Goal: Task Accomplishment & Management: Manage account settings

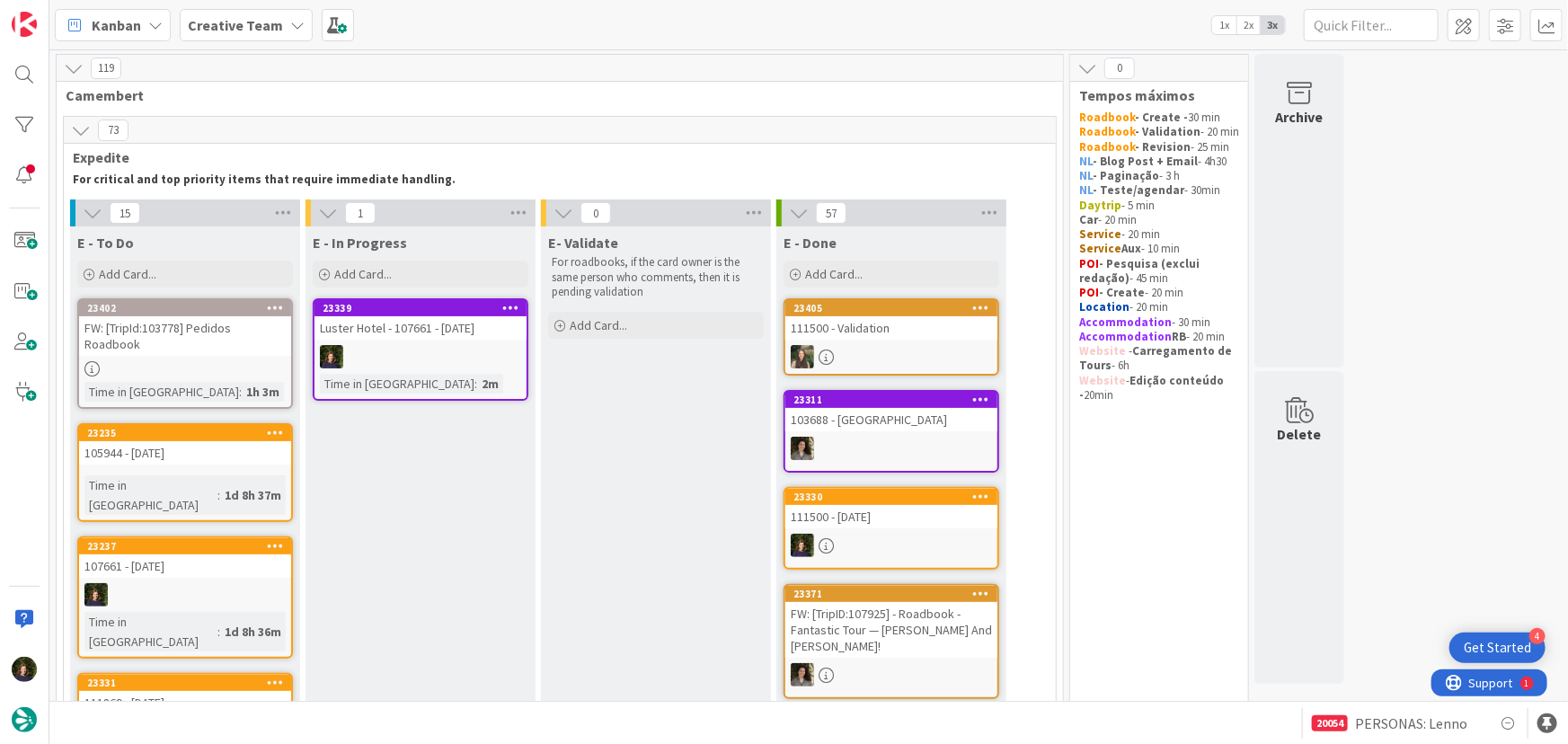
click at [410, 349] on div at bounding box center [421, 357] width 212 height 23
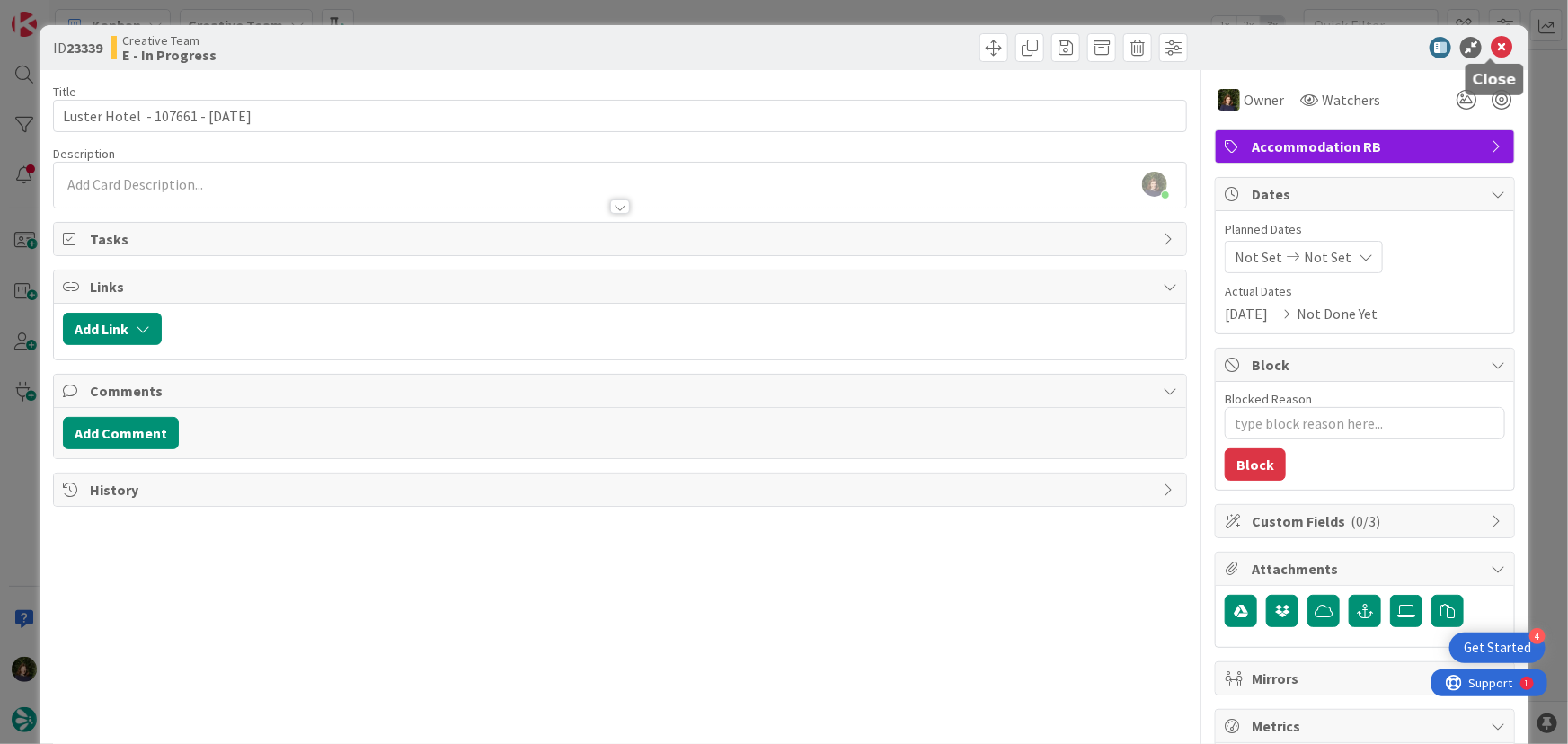
click at [1491, 46] on icon at bounding box center [1501, 48] width 22 height 22
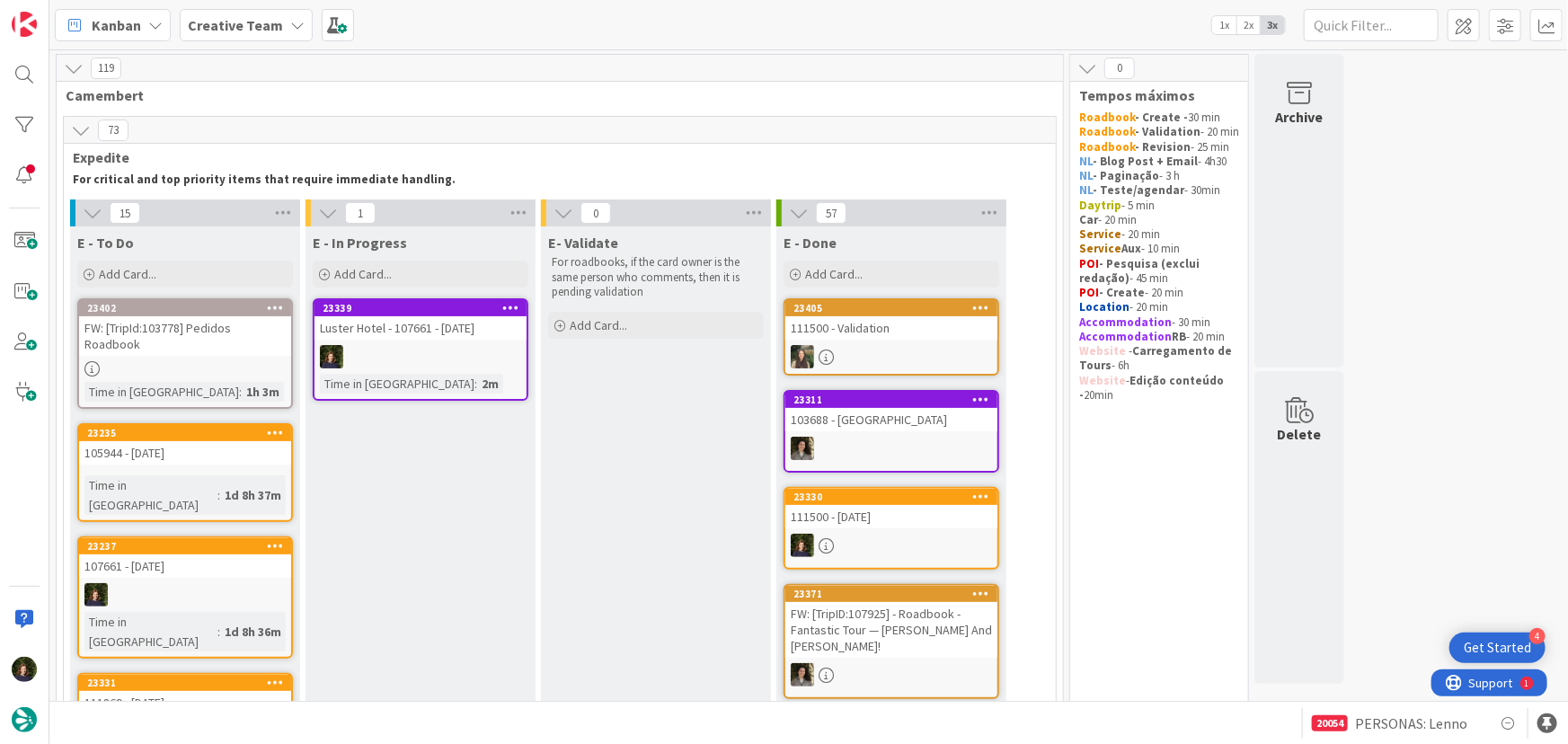
click at [431, 330] on div "Luster Hotel - 107661 - [DATE]" at bounding box center [421, 328] width 212 height 23
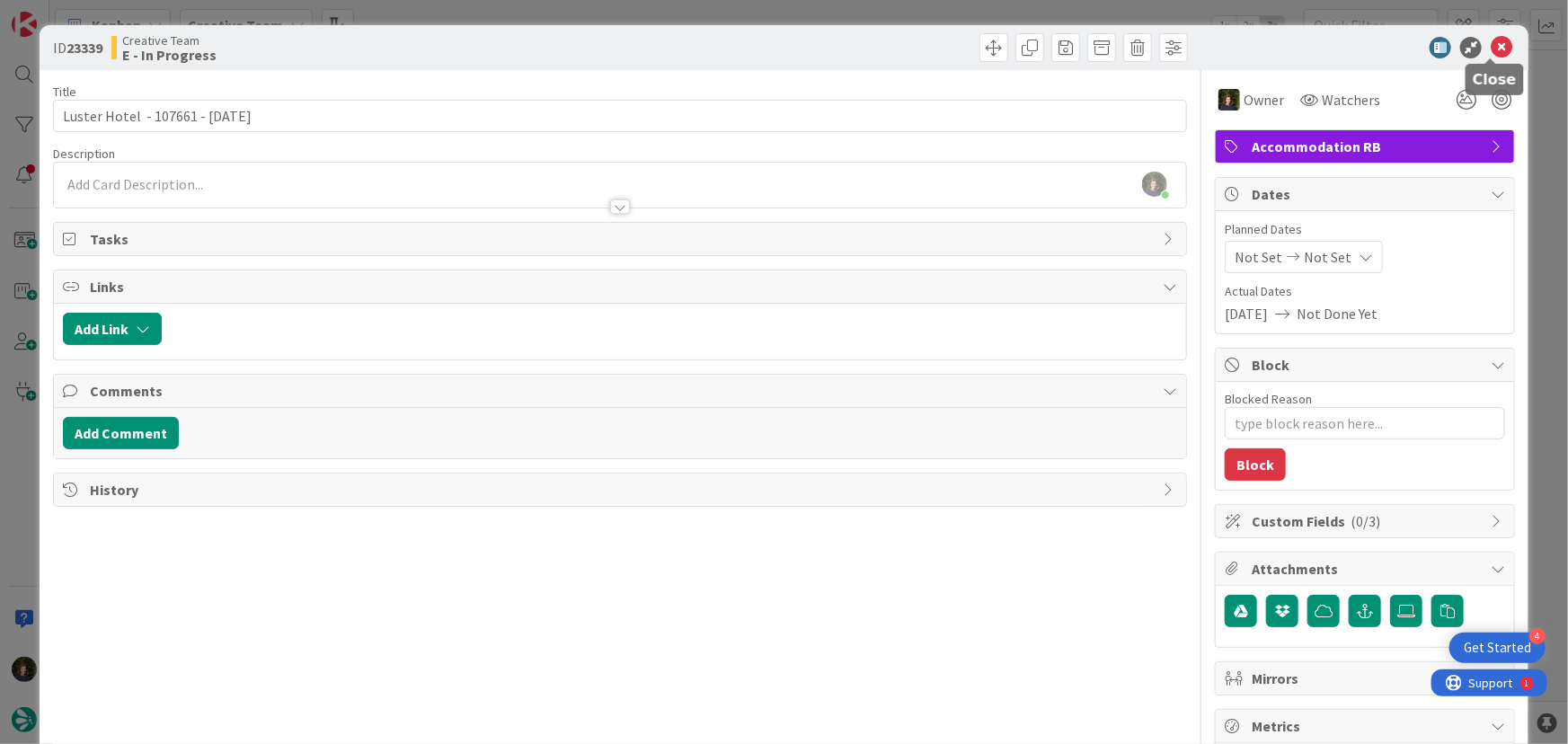
drag, startPoint x: 1492, startPoint y: 46, endPoint x: 928, endPoint y: 183, distance: 580.4
click at [1492, 46] on icon at bounding box center [1501, 48] width 22 height 22
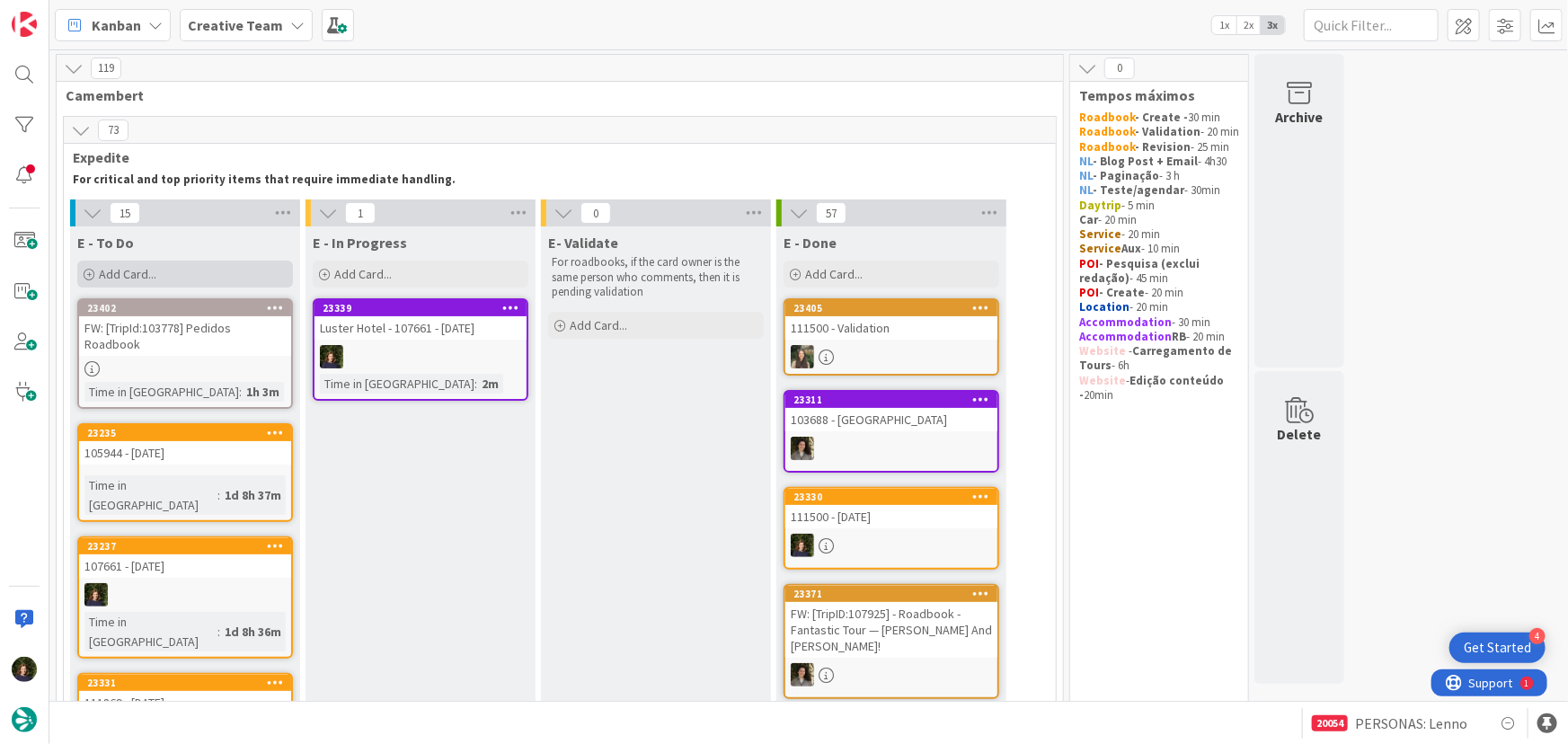
click at [218, 284] on div "Add Card..." at bounding box center [185, 274] width 216 height 27
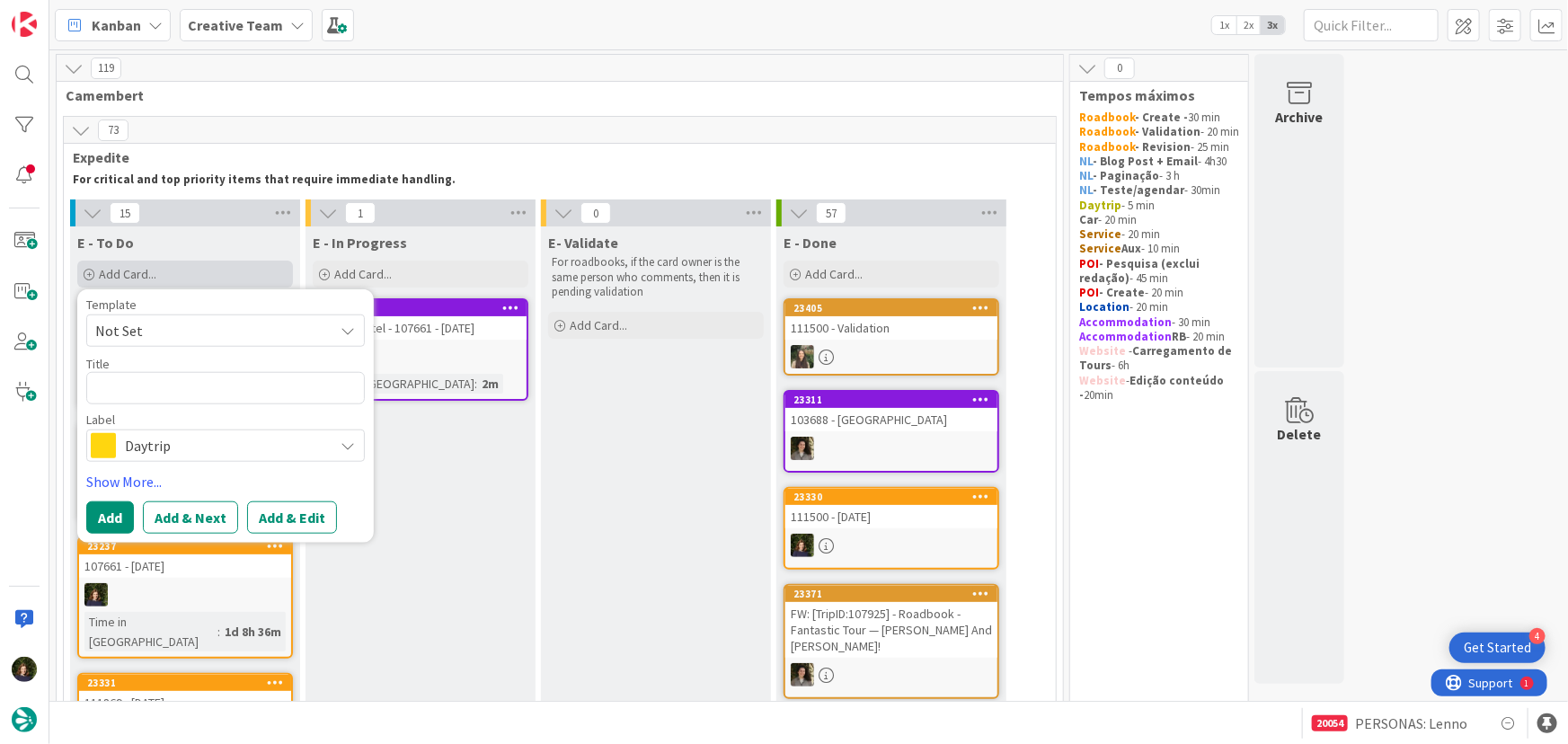
type textarea "x"
type textarea "A"
type textarea "x"
type textarea "Atr"
type textarea "x"
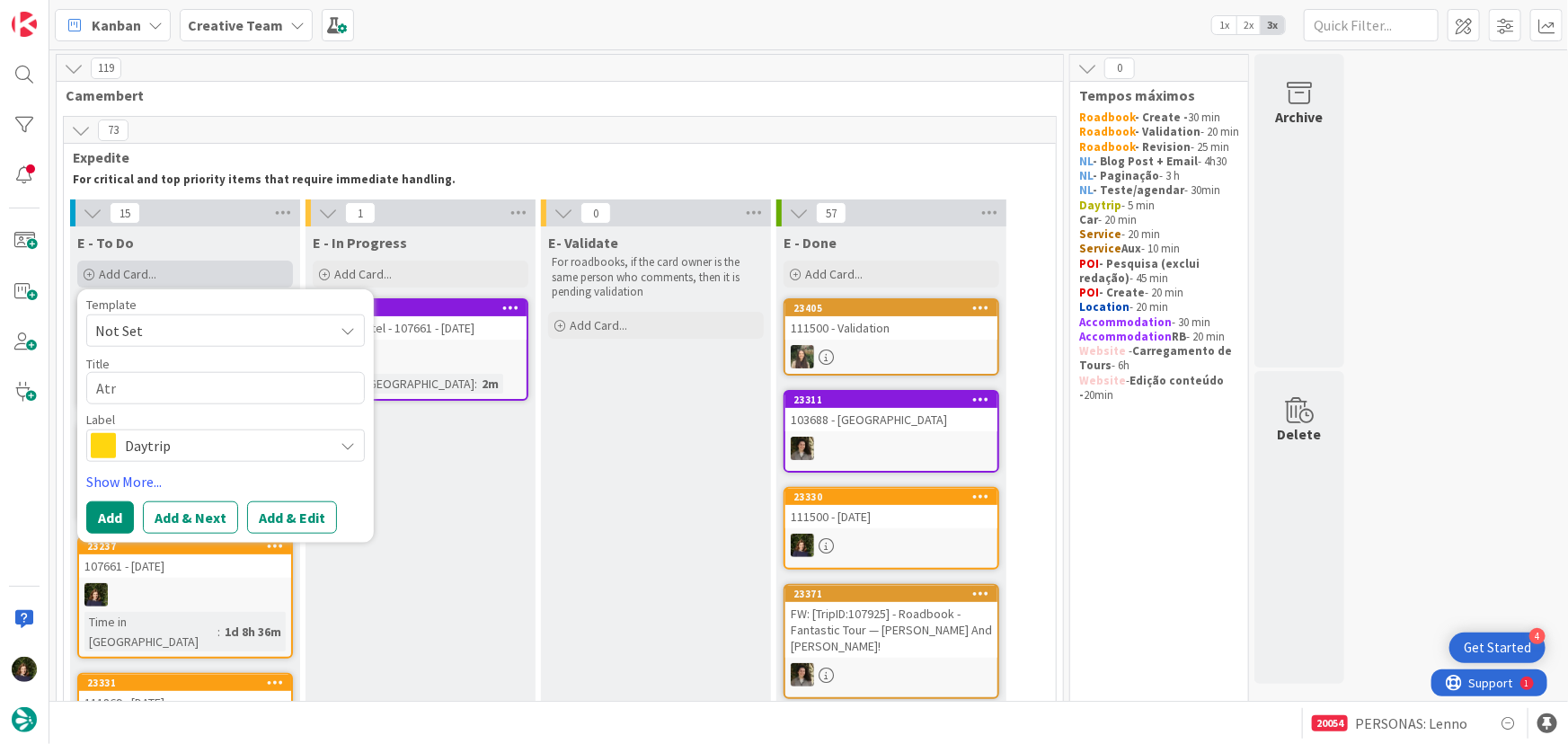
type textarea "Atru"
type textarea "x"
type textarea "Atr"
type textarea "x"
type textarea "Atri"
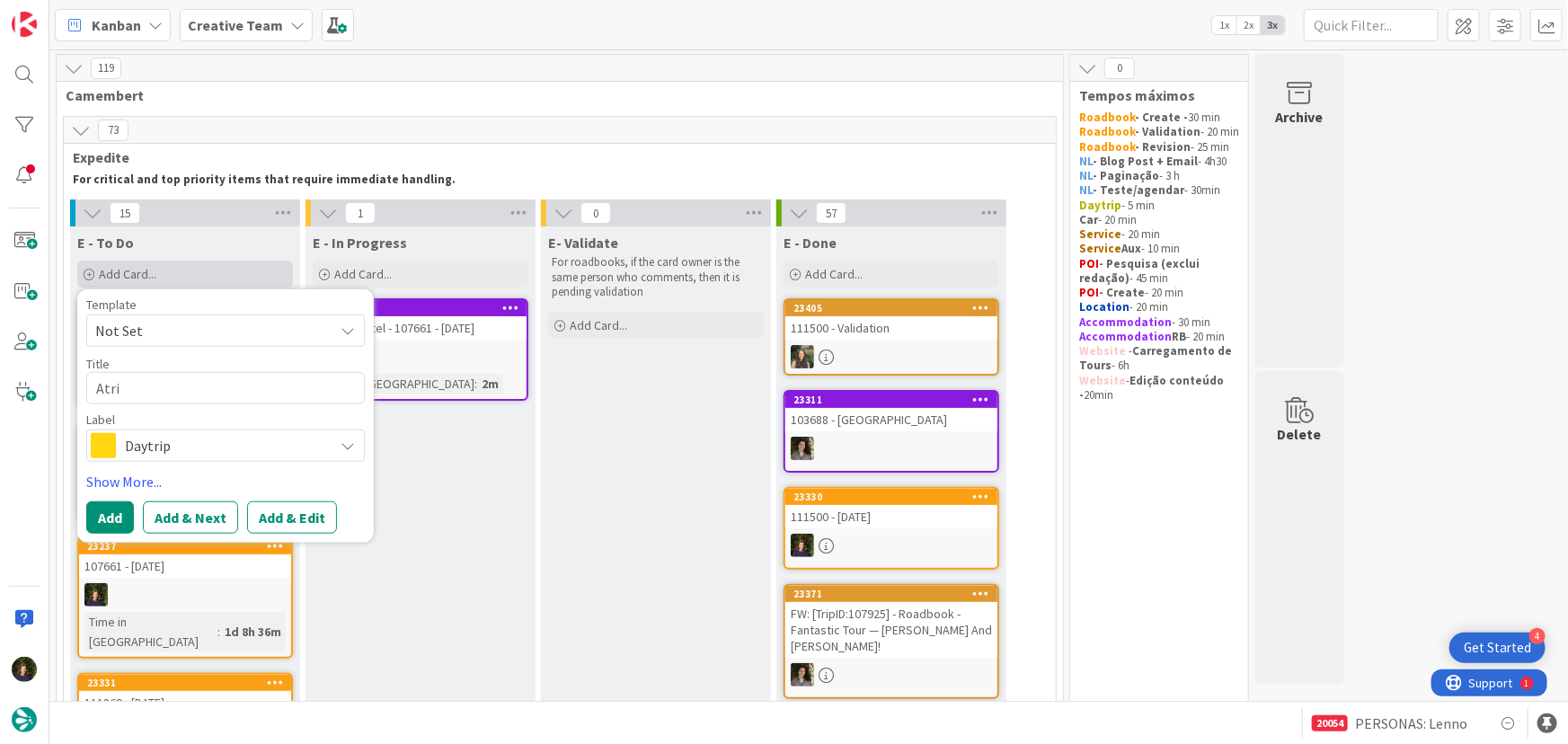
type textarea "x"
type textarea "Atriu"
type textarea "x"
type textarea "Atrium"
type textarea "x"
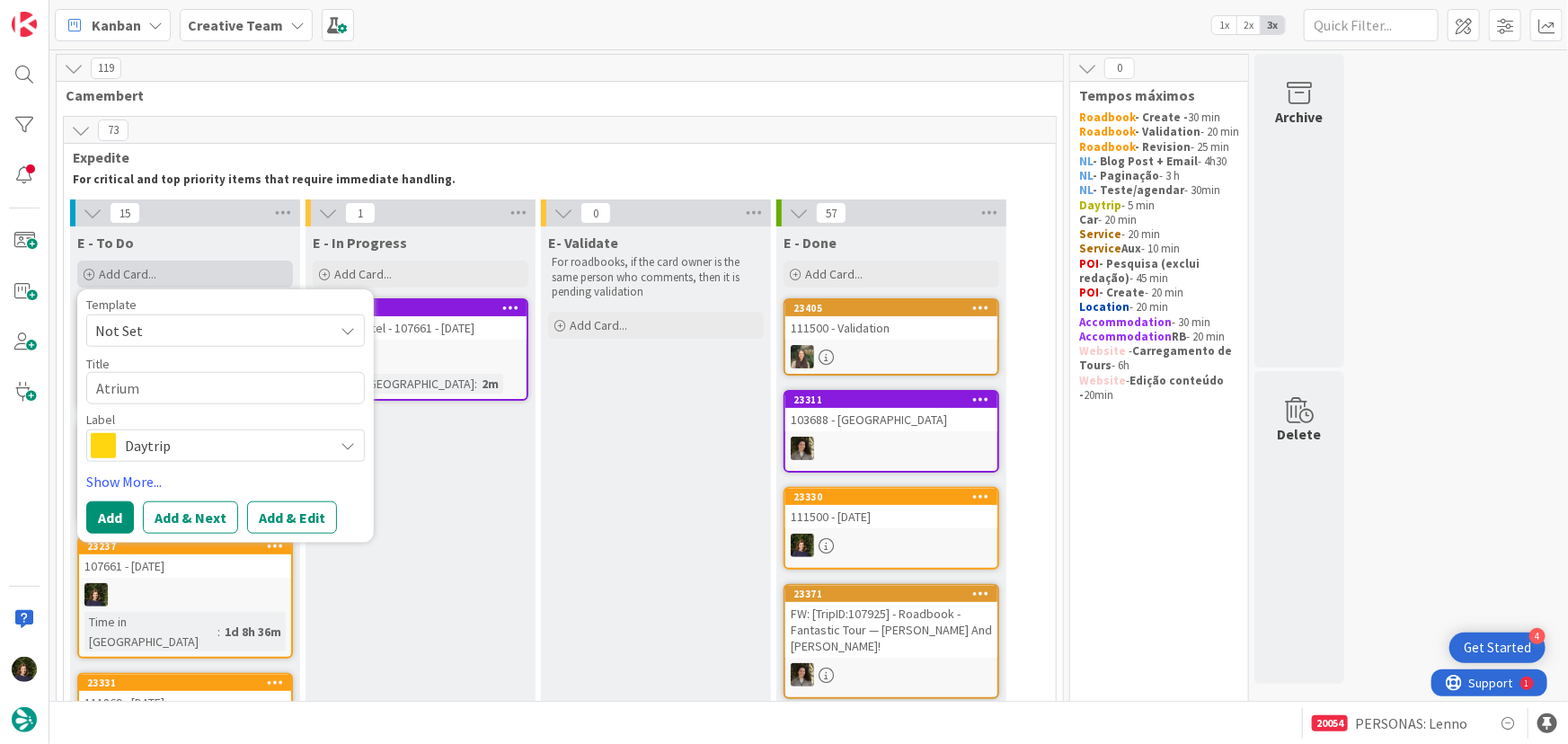
type textarea "Atrium"
type textarea "x"
type textarea "Atrium S"
type textarea "x"
type textarea "Atrium Sa"
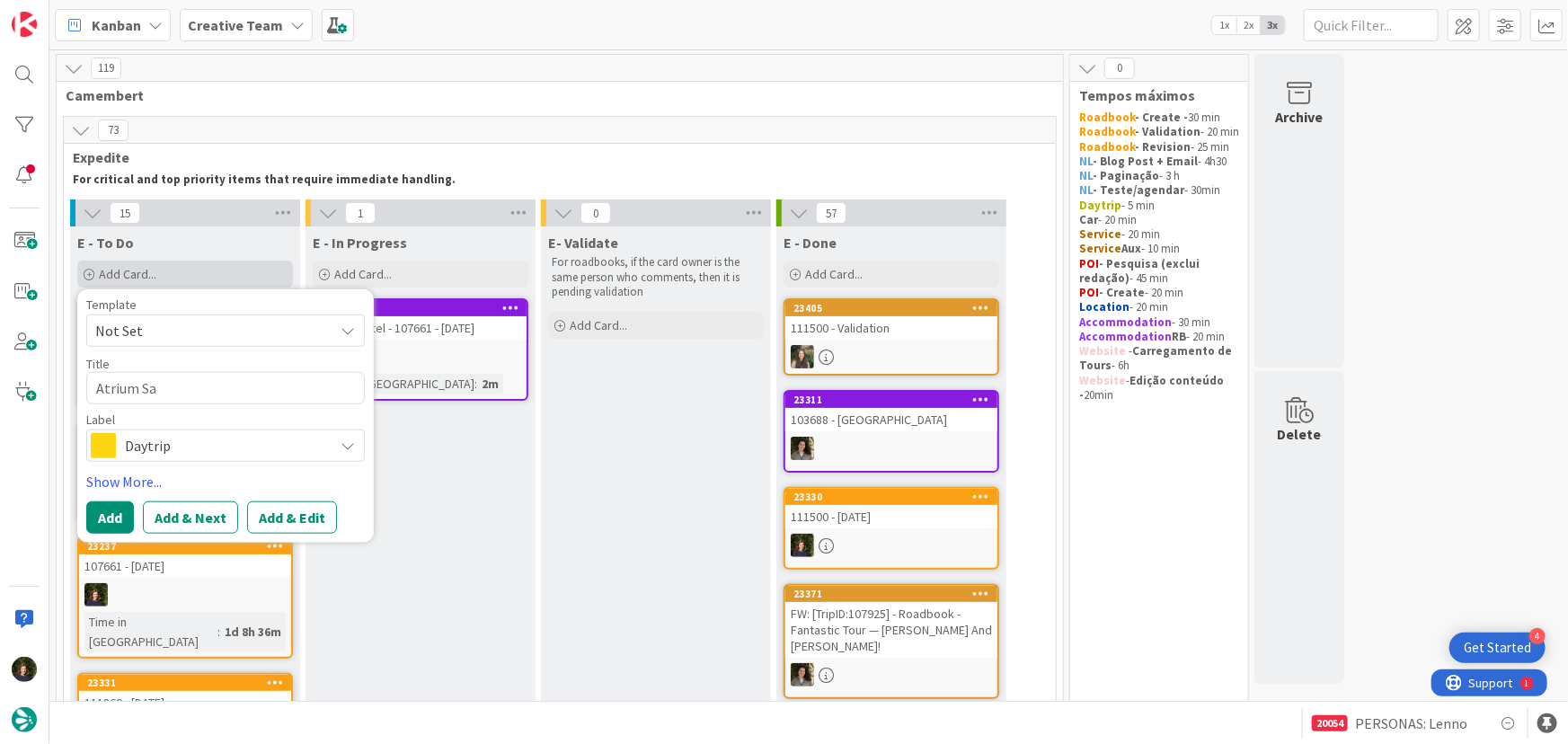
type textarea "x"
type textarea "Atrium Sal"
type textarea "x"
type textarea "Atrium Sald"
type textarea "x"
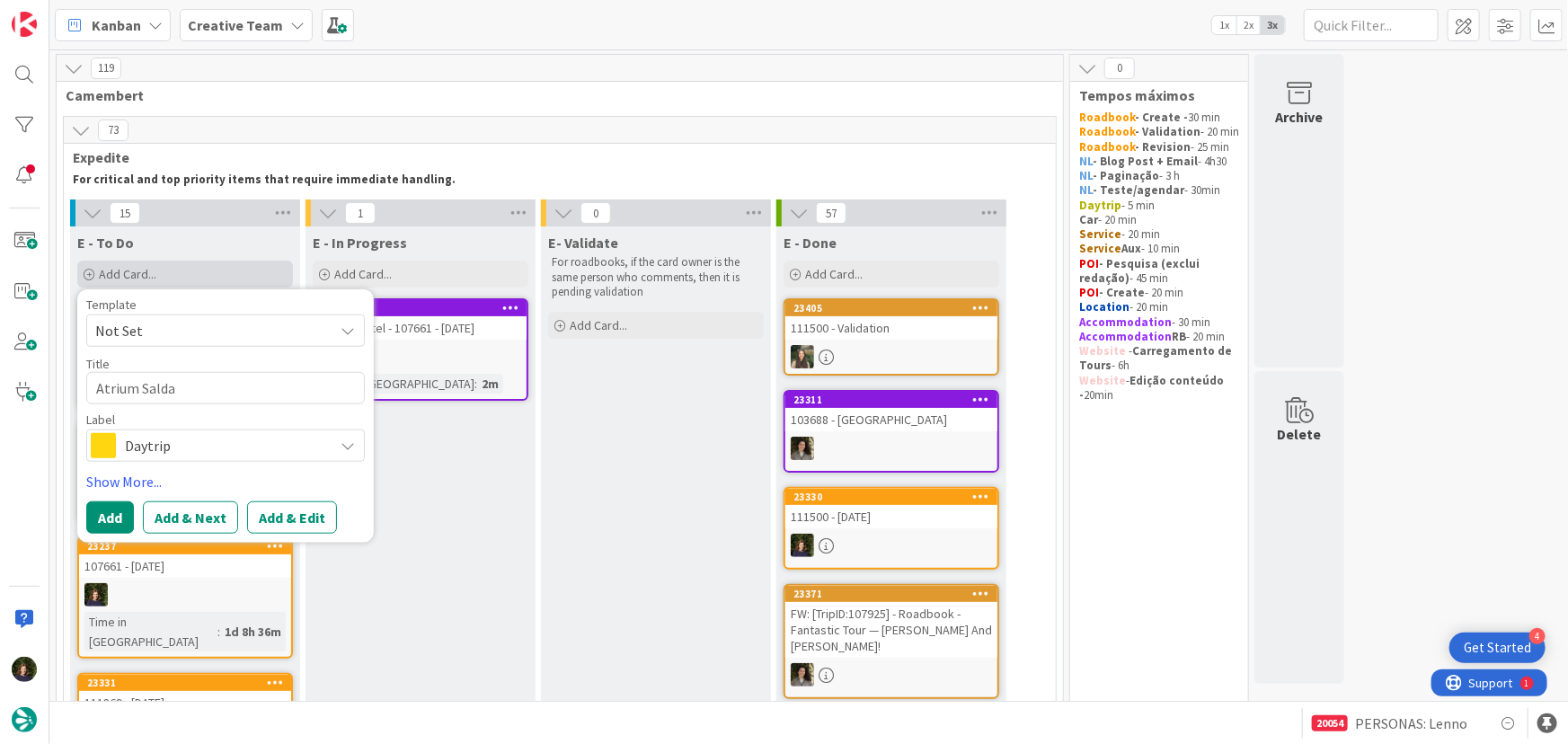
type textarea "Atrium Saldan"
type textarea "x"
type textarea "Atrium Saldanh"
type textarea "x"
type textarea "Atrium Saldanha"
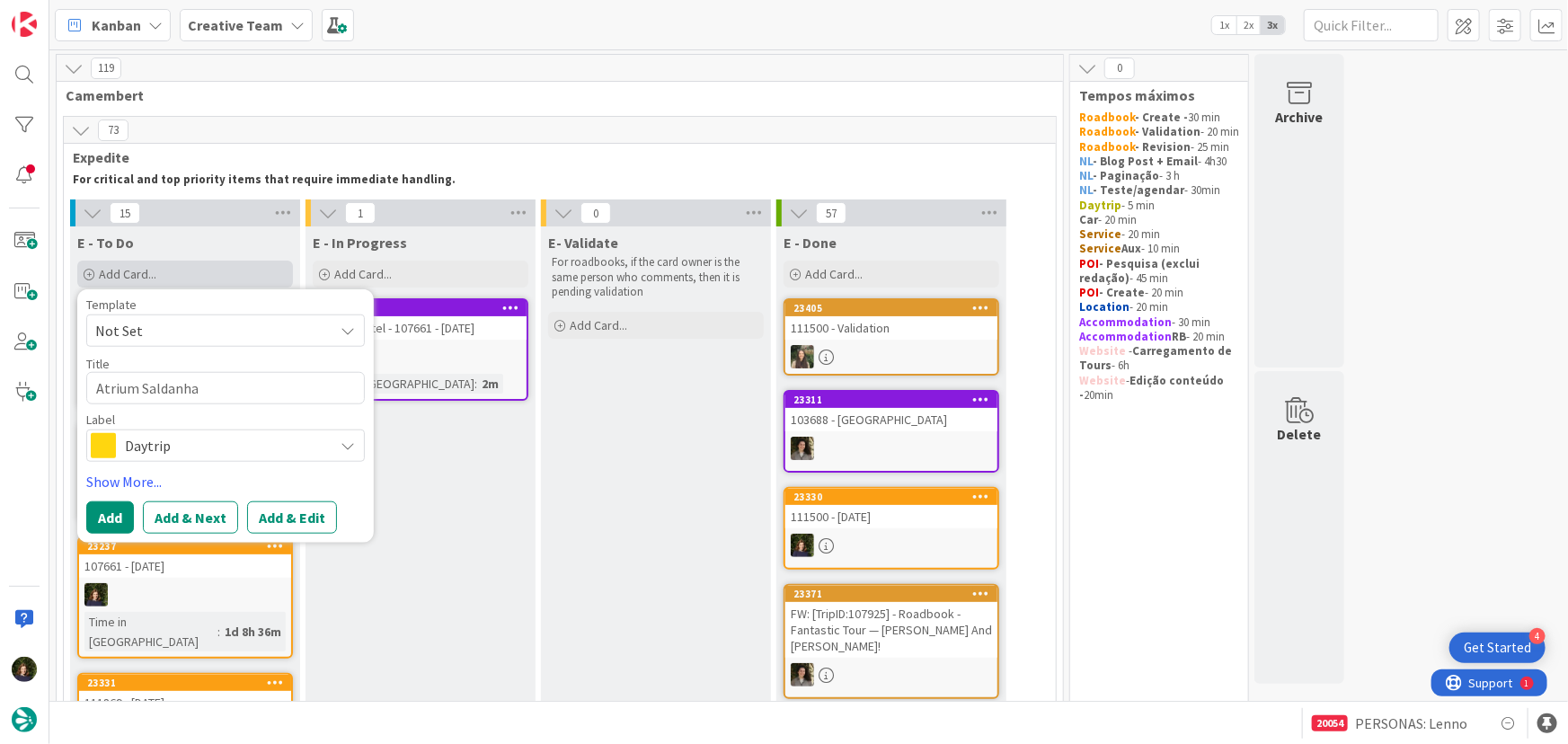
type textarea "x"
type textarea "Atrium Saldanha"
type textarea "x"
type textarea "Atrium Saldanha c"
type textarea "x"
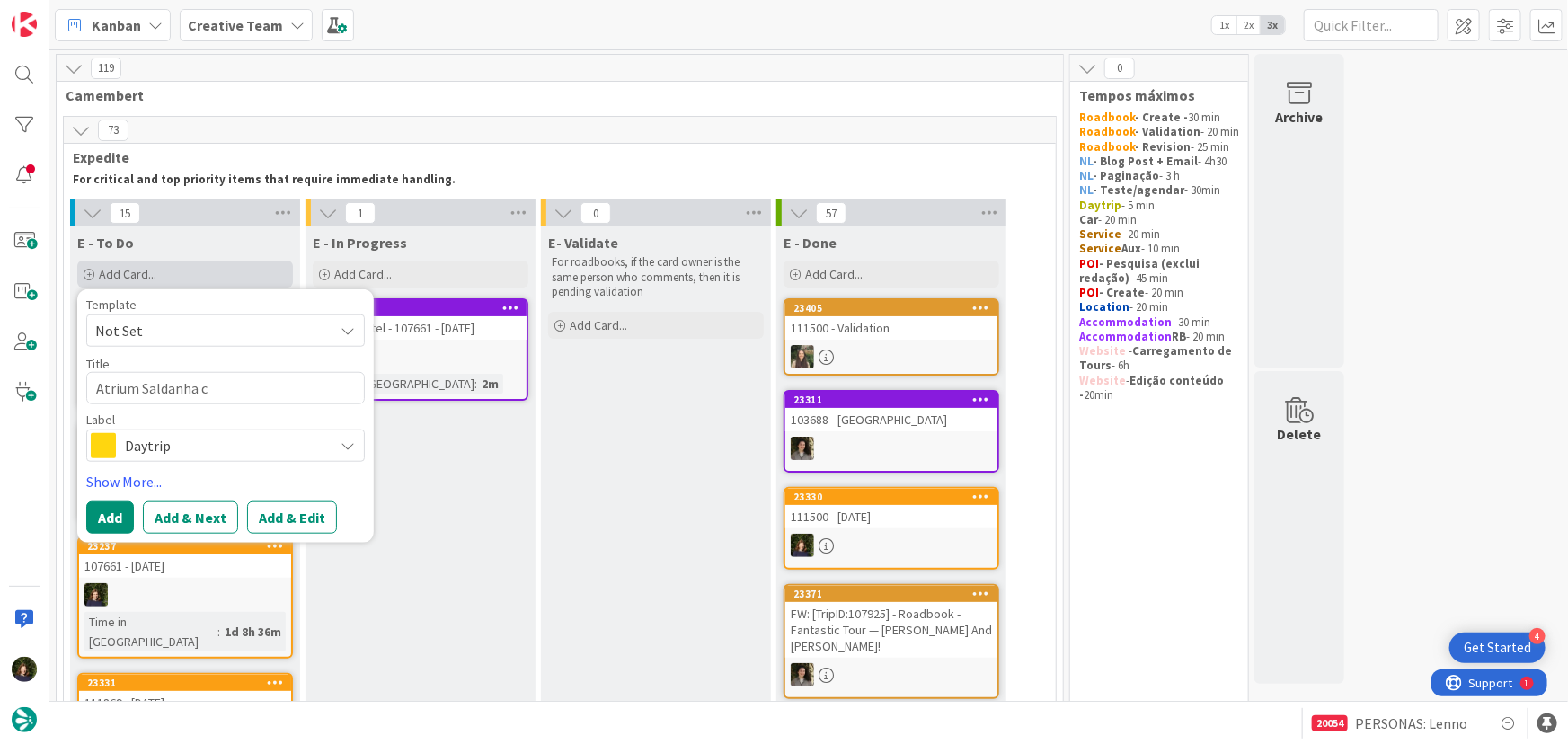
type textarea "Atrium Saldanha ca"
type textarea "x"
type textarea "Atrium Saldanha car"
type textarea "x"
type textarea "Atrium Saldanha car P"
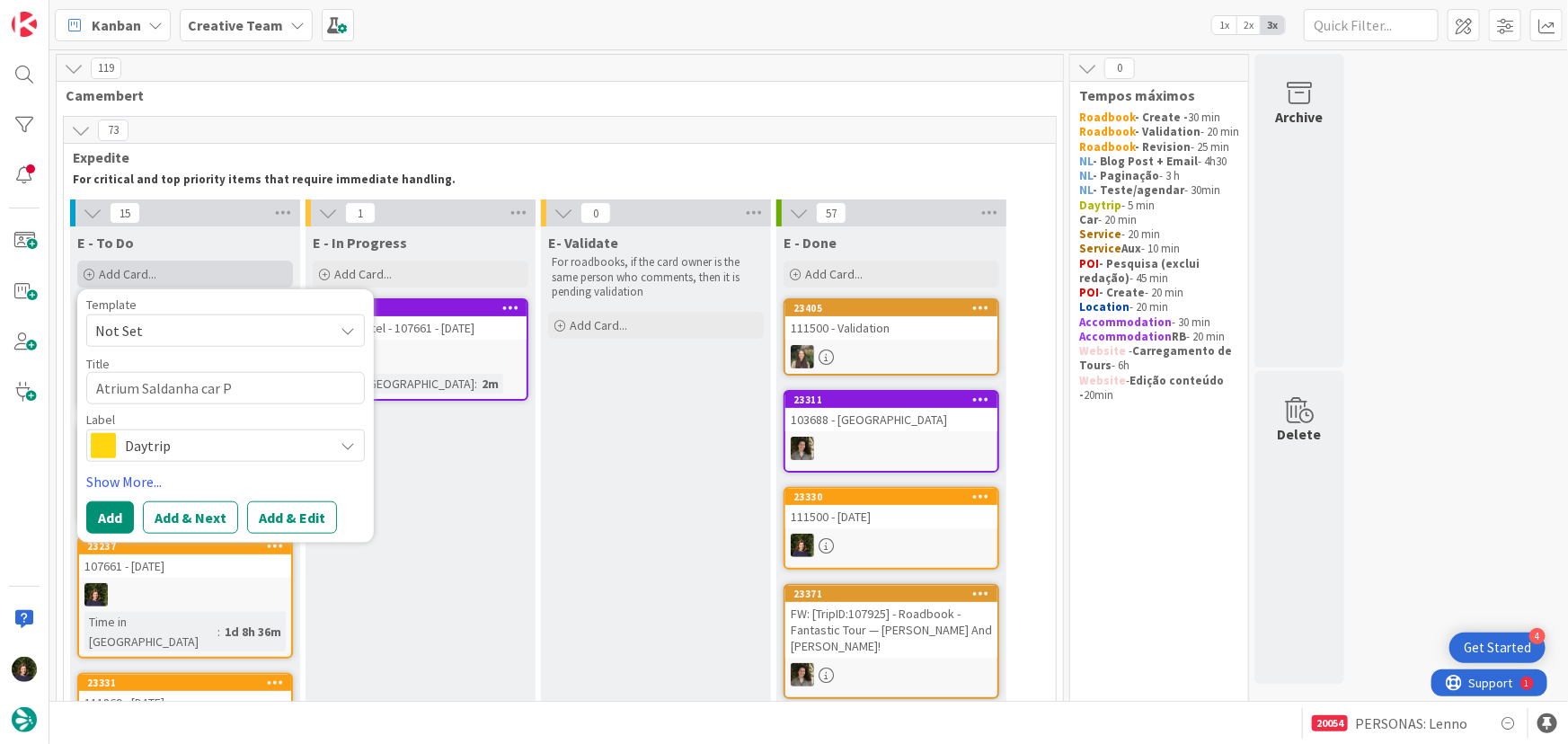
type textarea "x"
type textarea "Atrium Saldanha car Pa"
type textarea "x"
type textarea "Atrium Saldanha car Par"
type textarea "x"
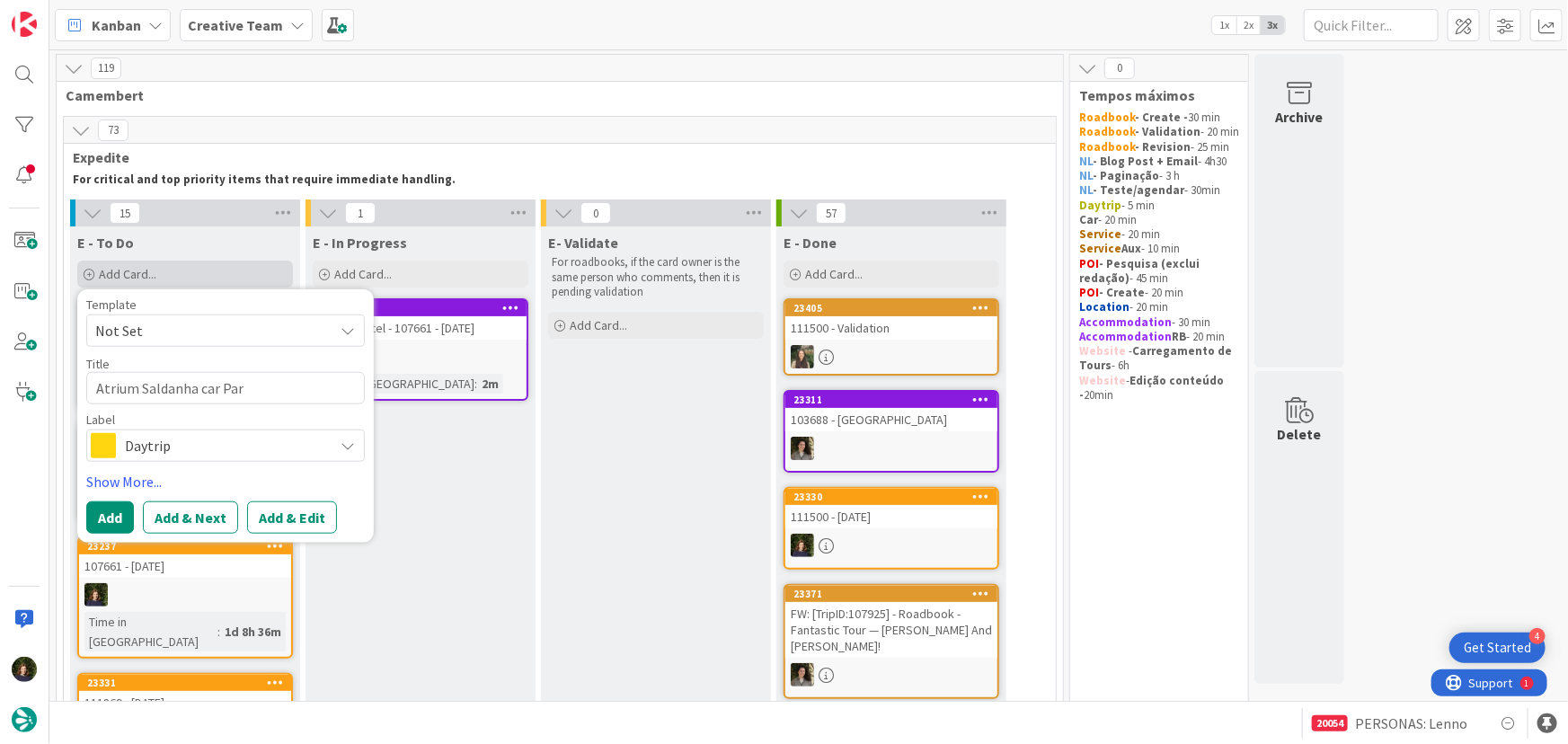
type textarea "Atrium [GEOGRAPHIC_DATA]"
type textarea "x"
type textarea "Atrium [GEOGRAPHIC_DATA]"
type textarea "x"
type textarea "Atrium [GEOGRAPHIC_DATA] ("
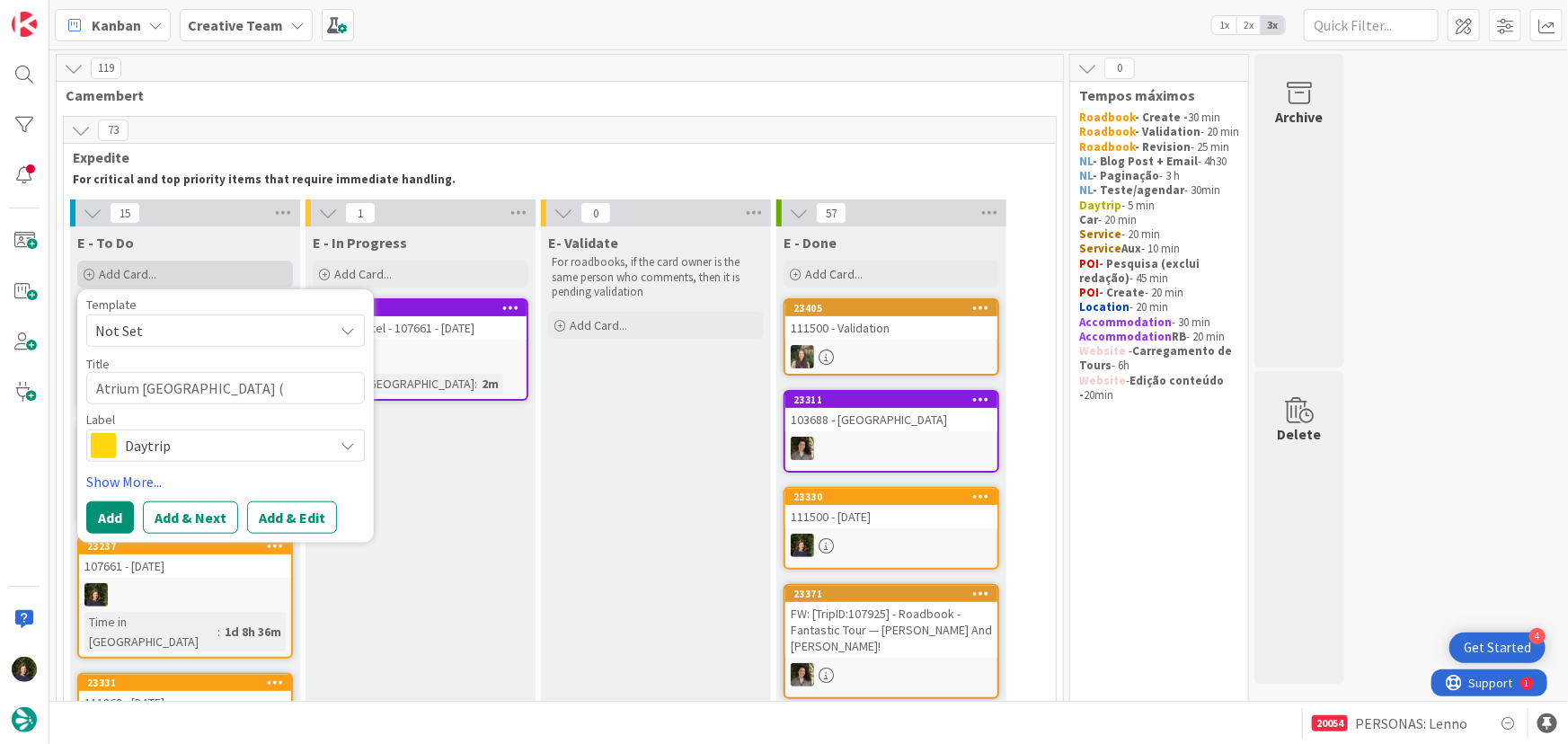
type textarea "x"
type textarea "Atrium [GEOGRAPHIC_DATA] (L"
type textarea "x"
type textarea "Atrium [GEOGRAPHIC_DATA] (Lu"
type textarea "x"
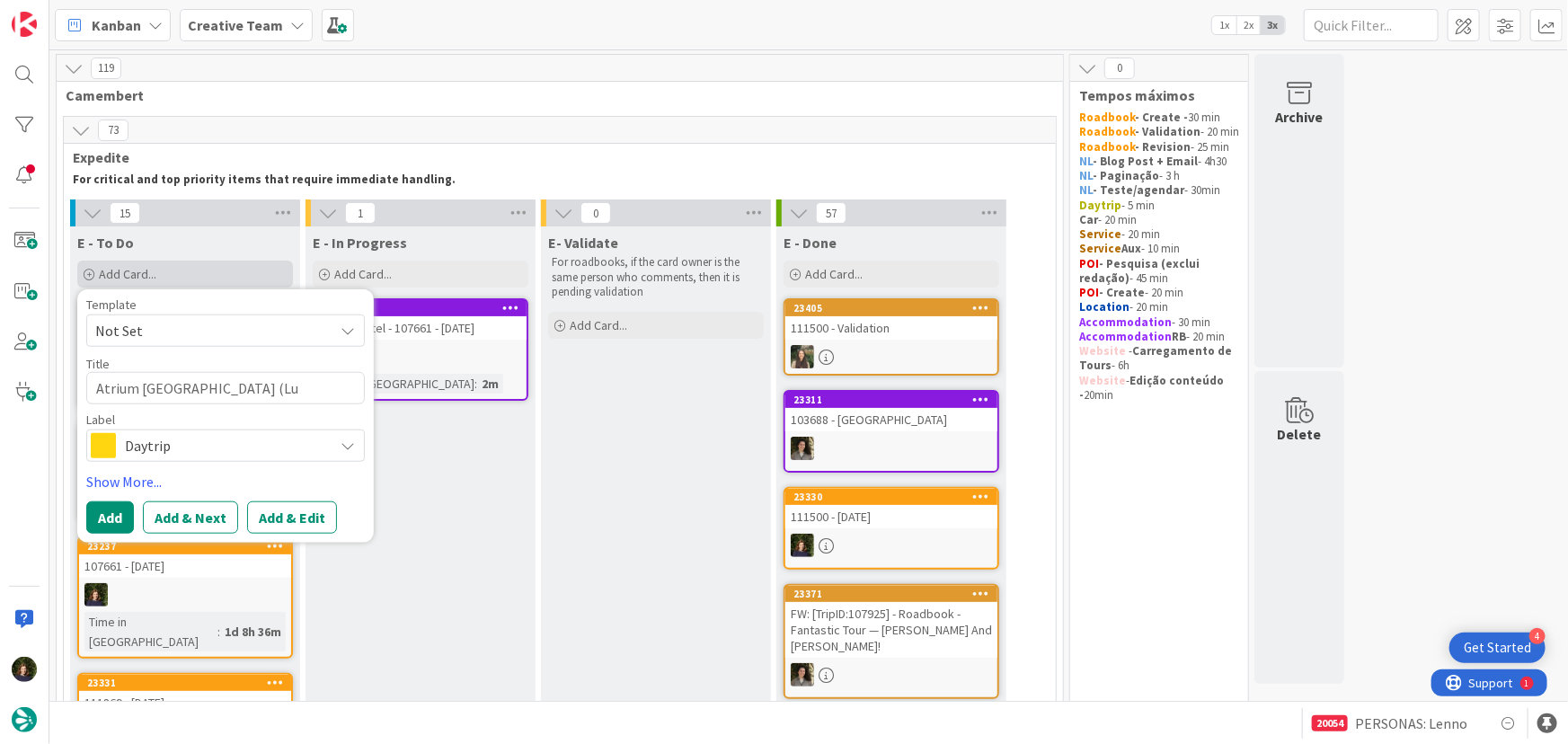
type textarea "Atrium [GEOGRAPHIC_DATA] (Lus"
type textarea "x"
type textarea "Atrium [GEOGRAPHIC_DATA] (Lust"
type textarea "x"
type textarea "Atrium [GEOGRAPHIC_DATA] (Luste"
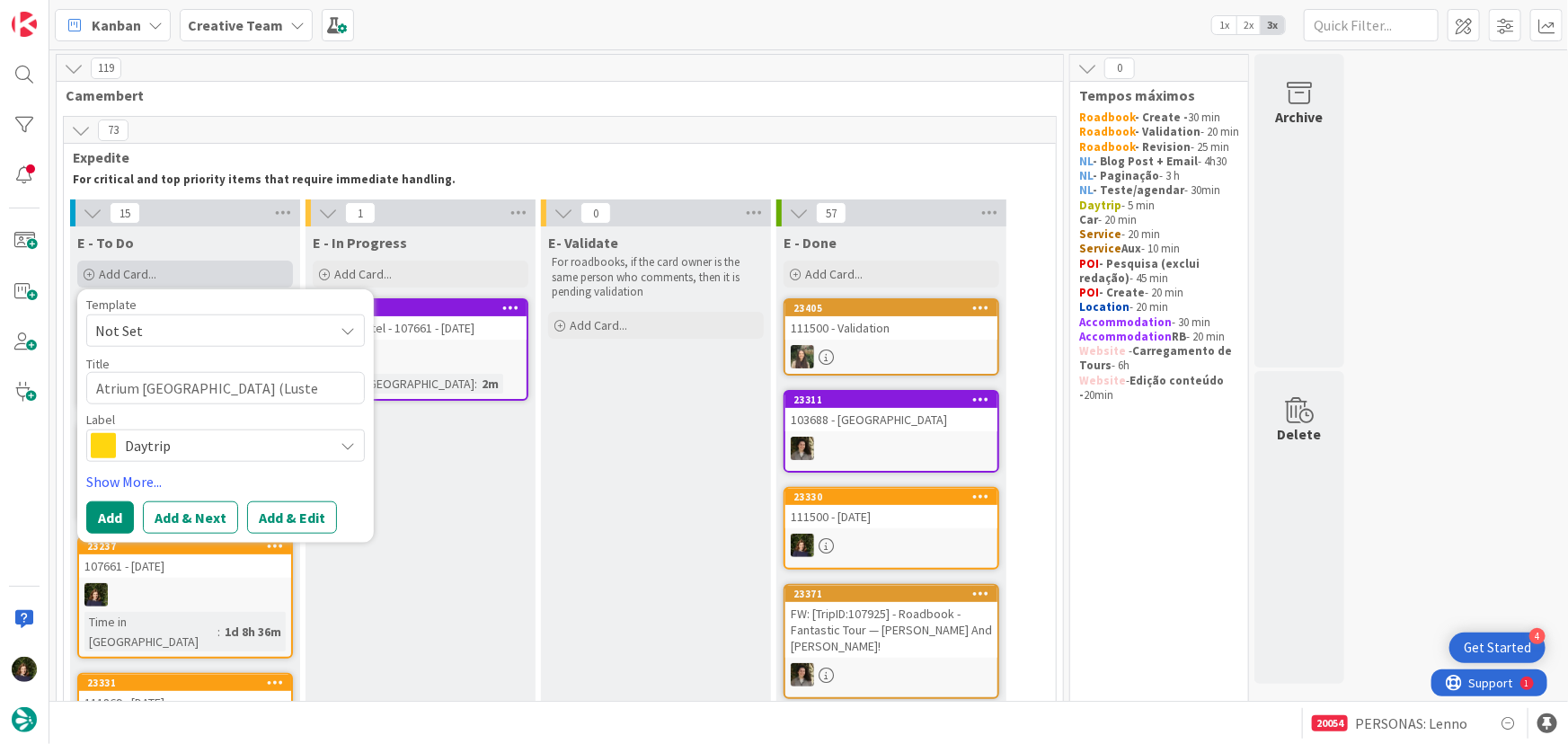
type textarea "x"
type textarea "Atrium [GEOGRAPHIC_DATA] (Luster"
type textarea "x"
type textarea "Atrium [GEOGRAPHIC_DATA] (Luster)"
click at [185, 440] on span "Daytrip" at bounding box center [225, 446] width 200 height 25
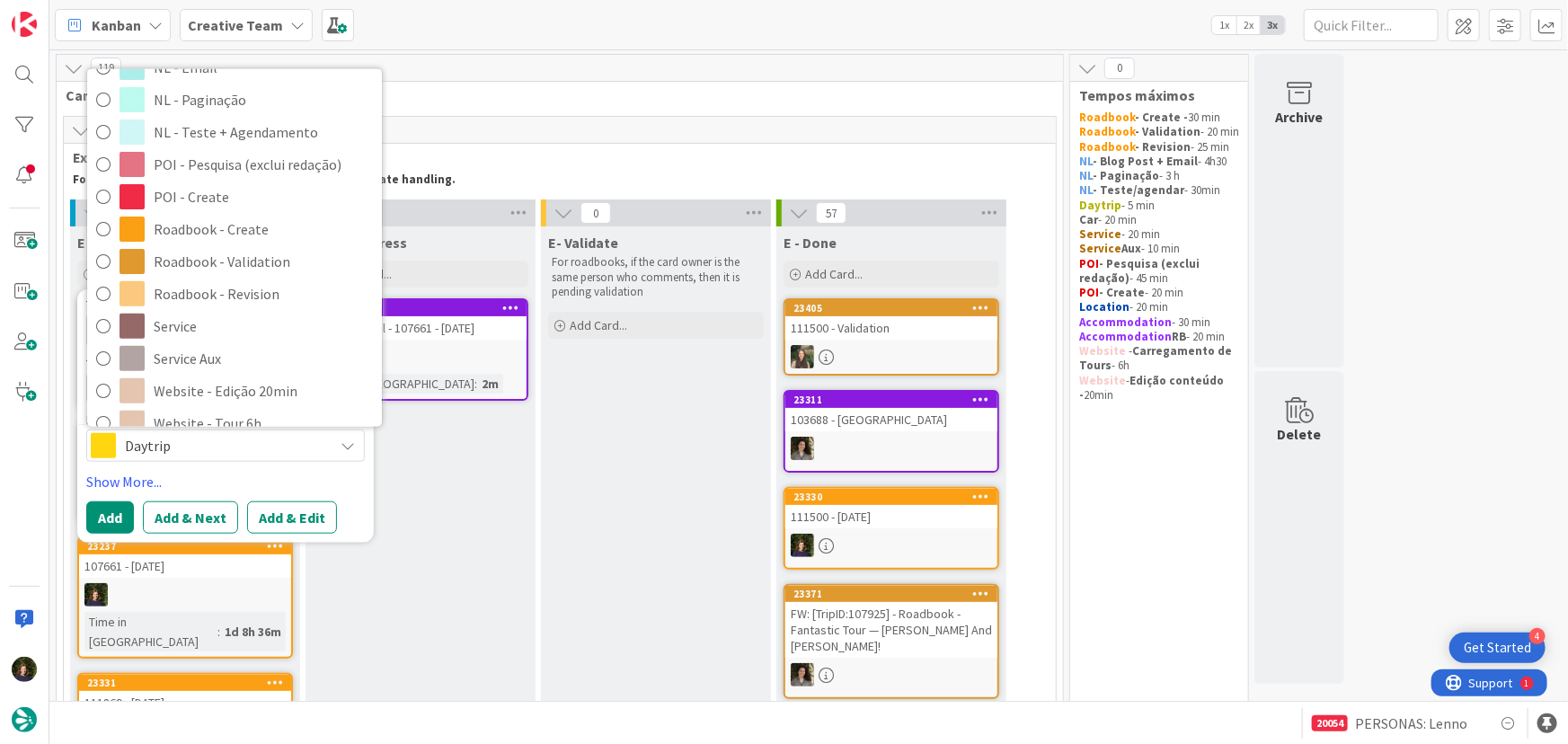
scroll to position [326, 0]
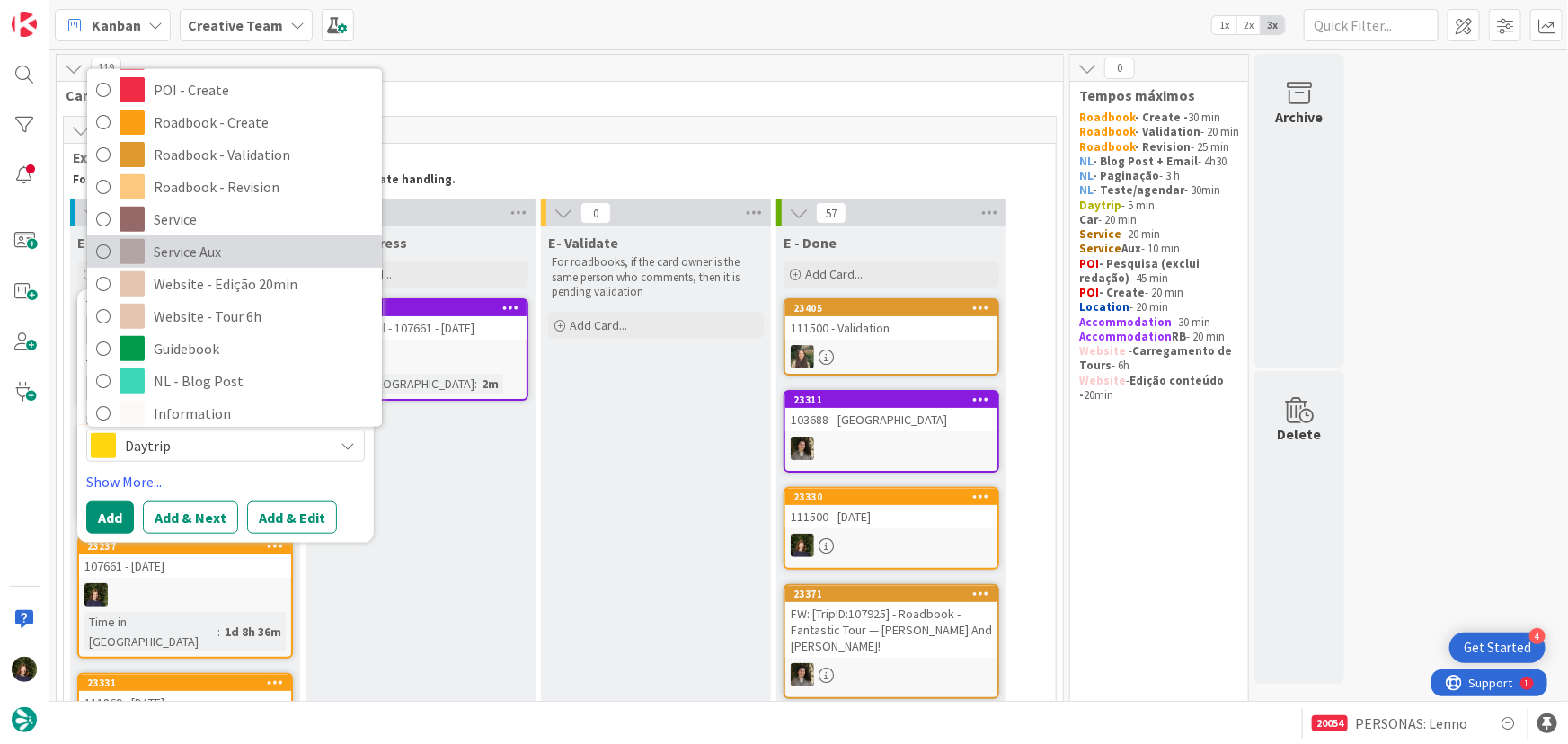
click at [181, 256] on span "Service Aux" at bounding box center [263, 252] width 219 height 27
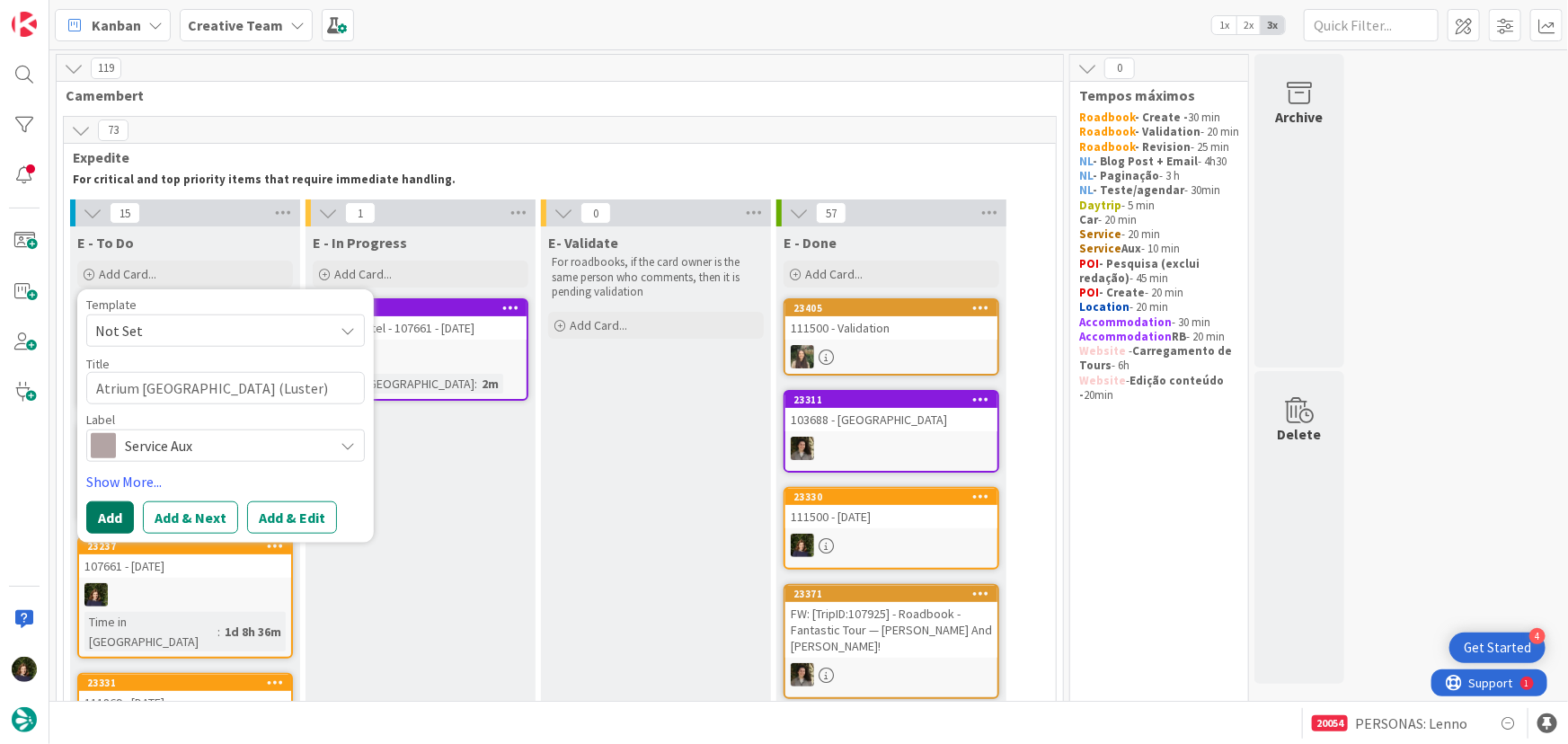
click at [112, 519] on button "Add" at bounding box center [110, 517] width 48 height 33
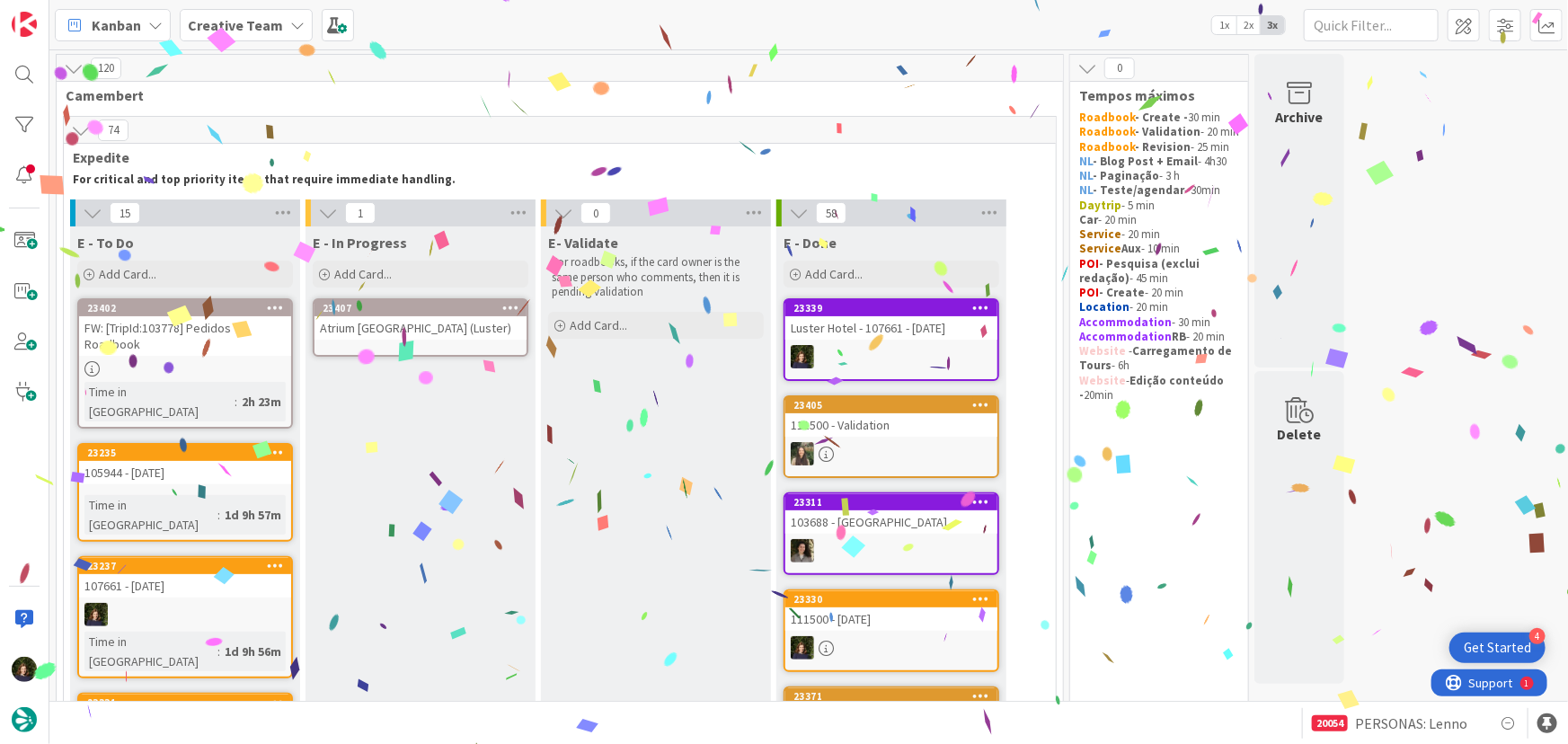
click at [404, 346] on link "23407 Atrium [GEOGRAPHIC_DATA] (Luster)" at bounding box center [421, 327] width 216 height 58
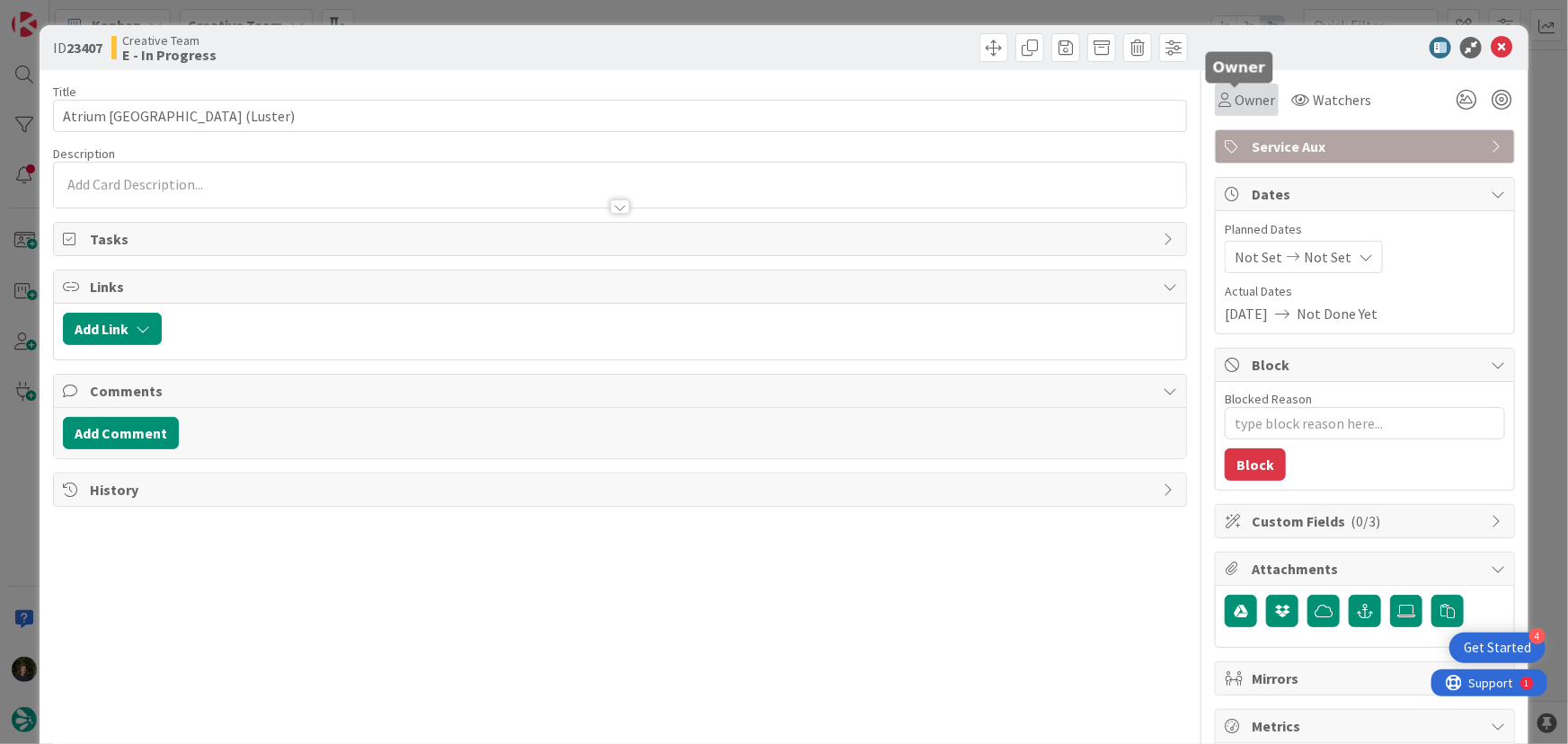
click at [1250, 98] on span "Owner" at bounding box center [1254, 99] width 40 height 22
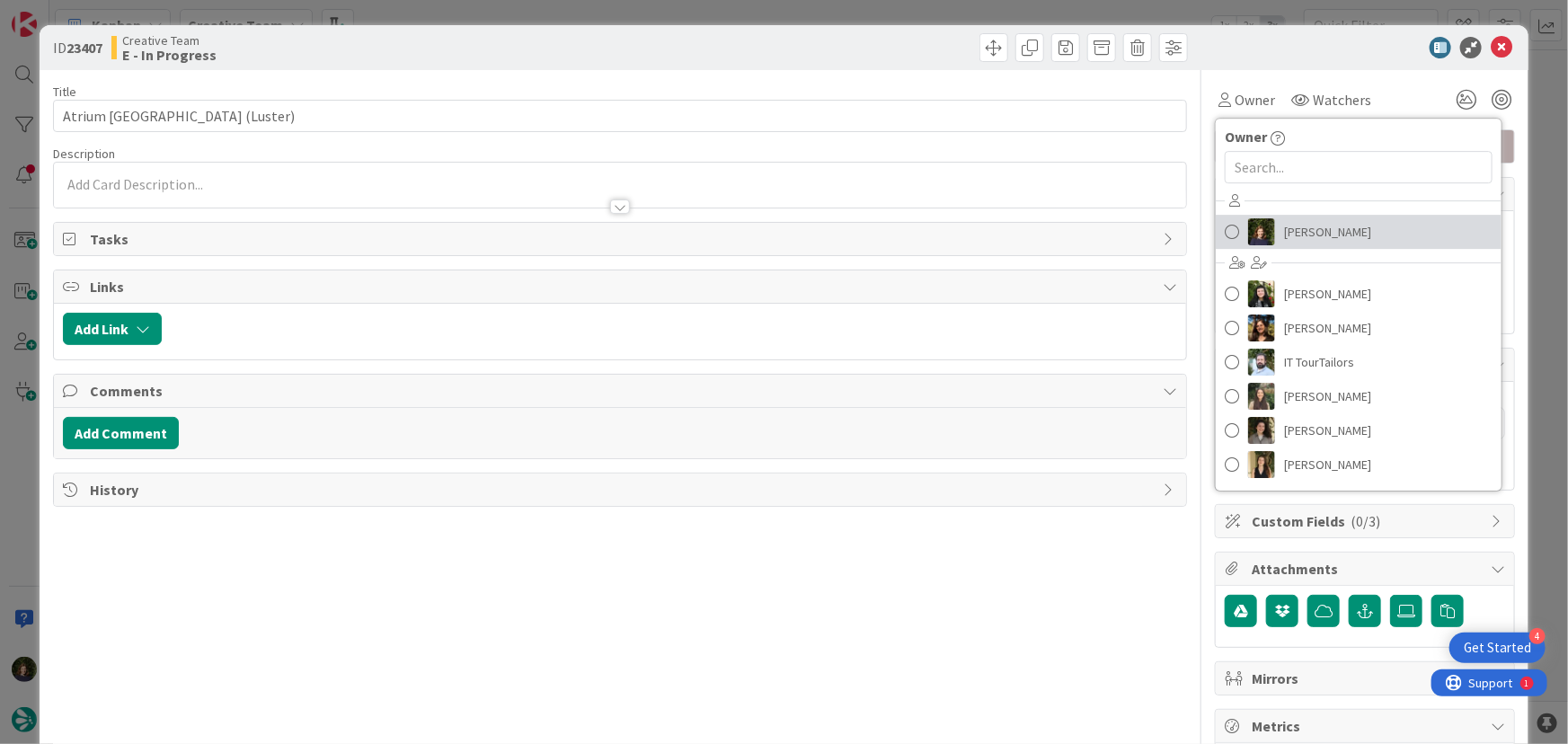
click at [1312, 229] on span "[PERSON_NAME]" at bounding box center [1327, 231] width 87 height 27
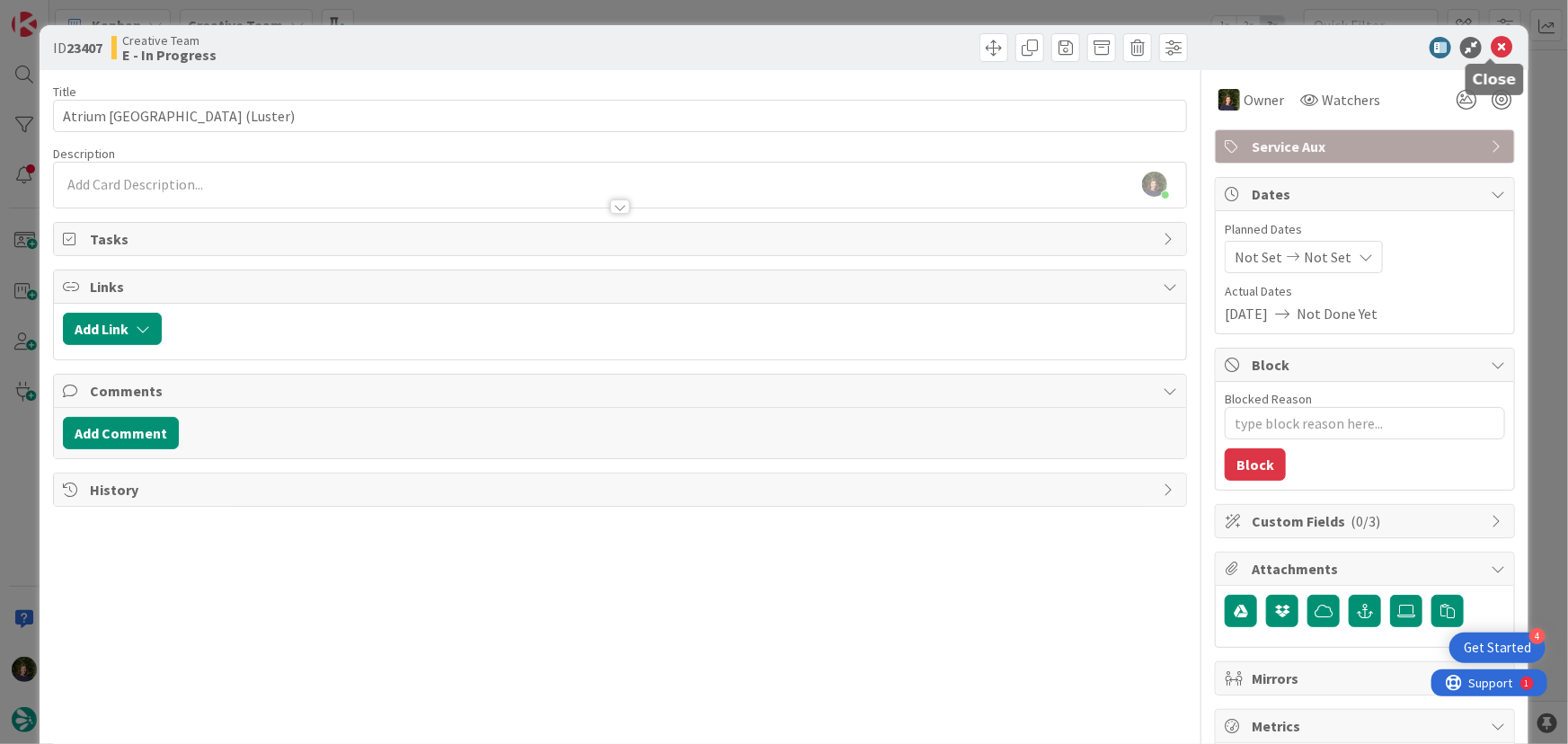
click at [1495, 41] on icon at bounding box center [1501, 48] width 22 height 22
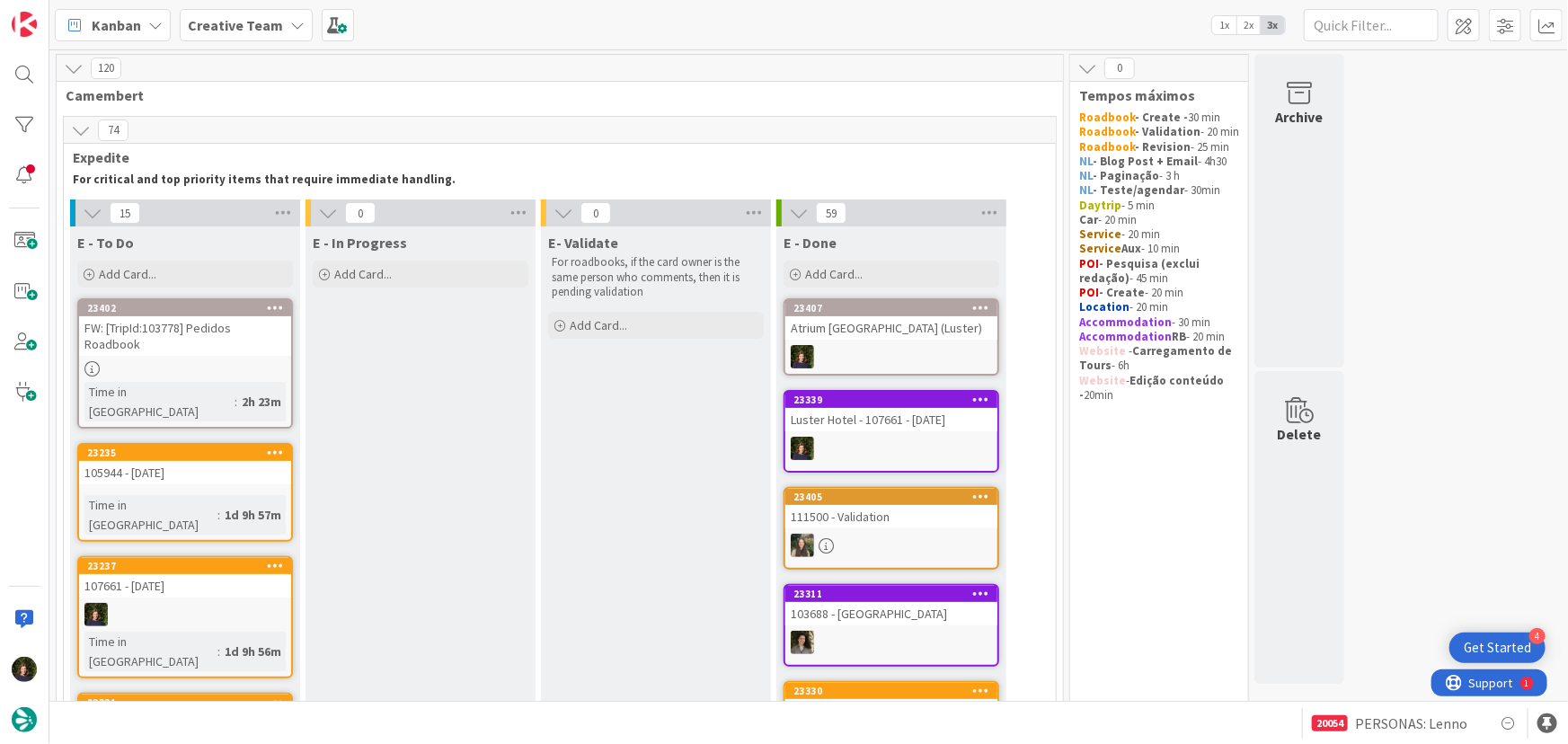
click at [186, 349] on div "FW: [TripId:103778] Pedidos Roadbook" at bounding box center [185, 336] width 212 height 39
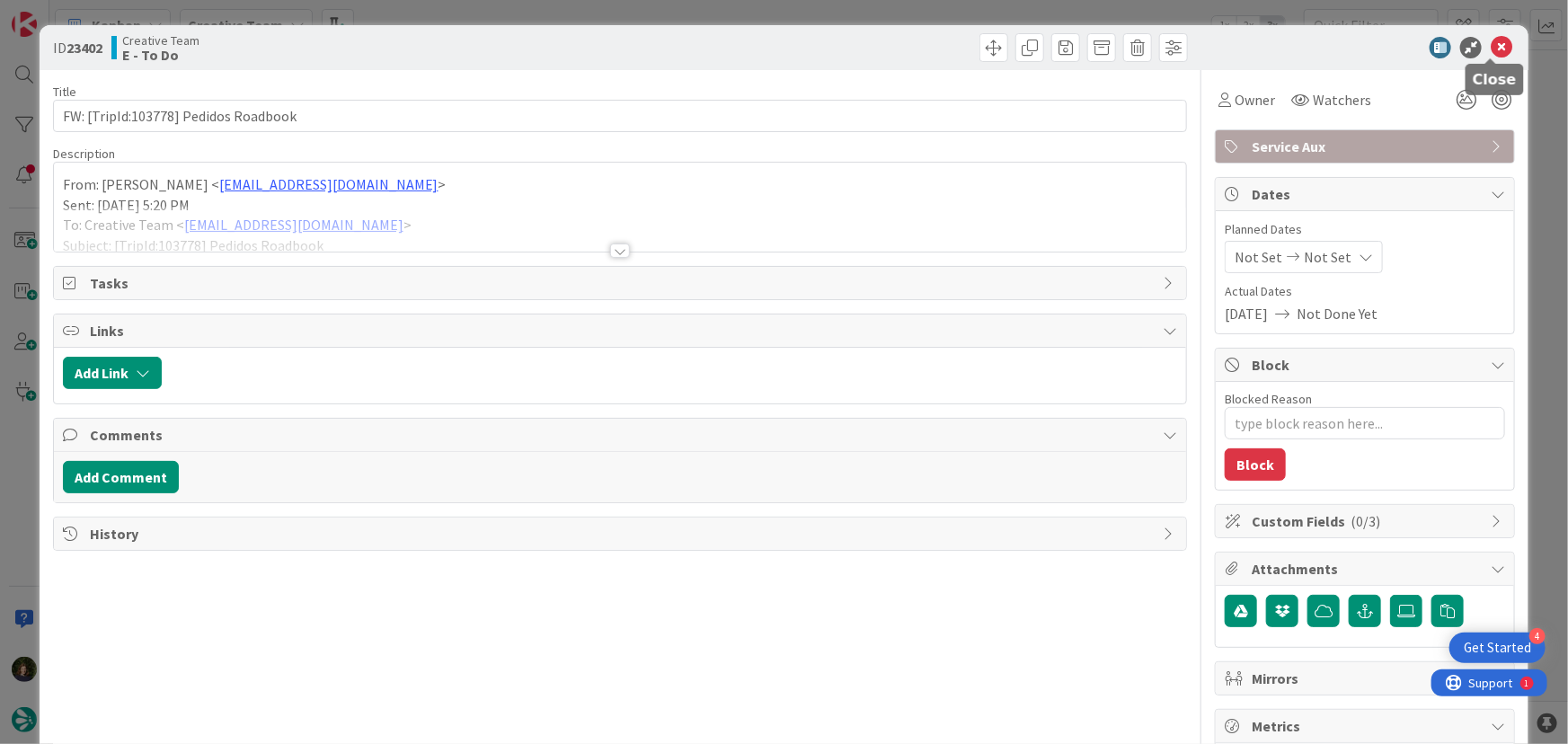
click at [1492, 52] on icon at bounding box center [1501, 48] width 22 height 22
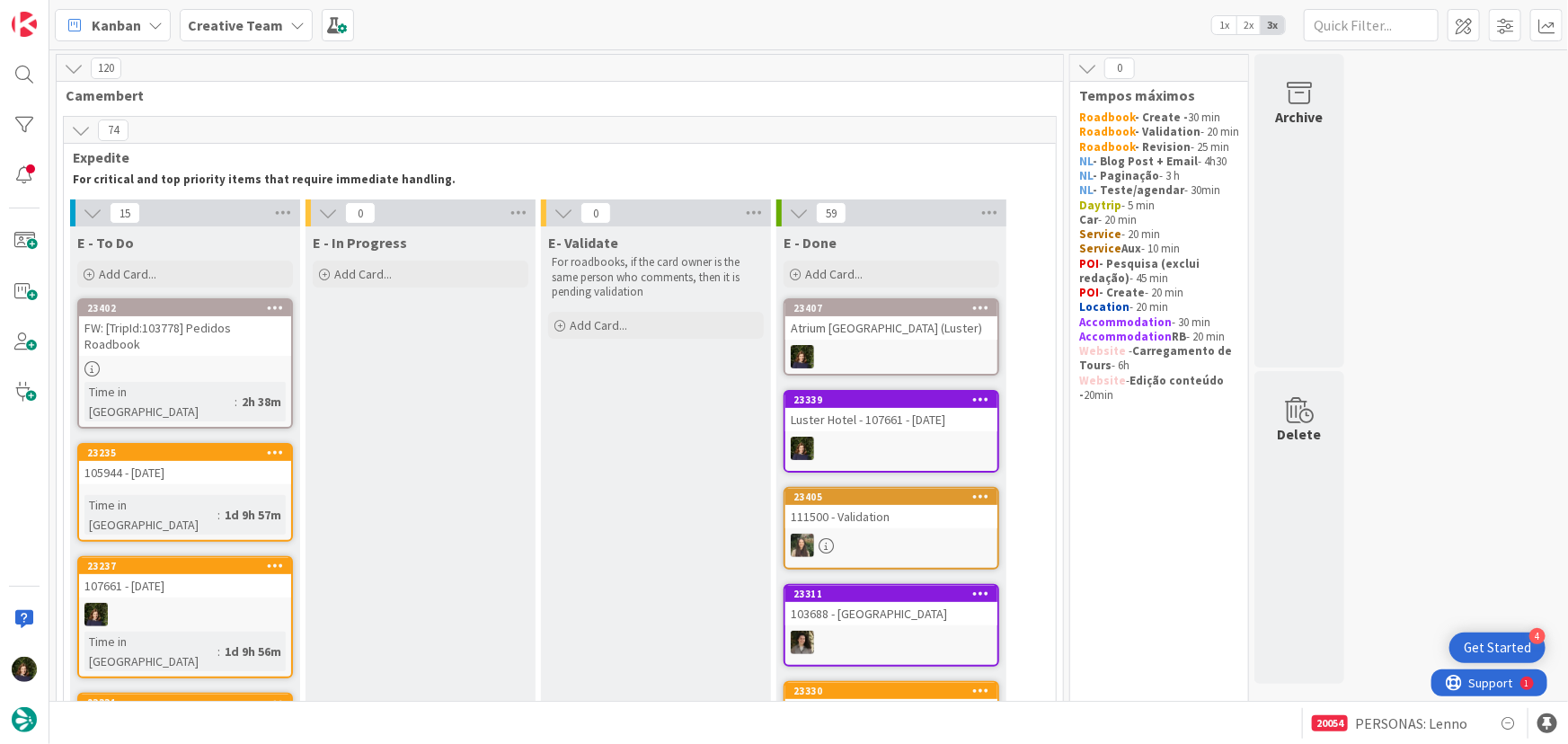
scroll to position [23, 0]
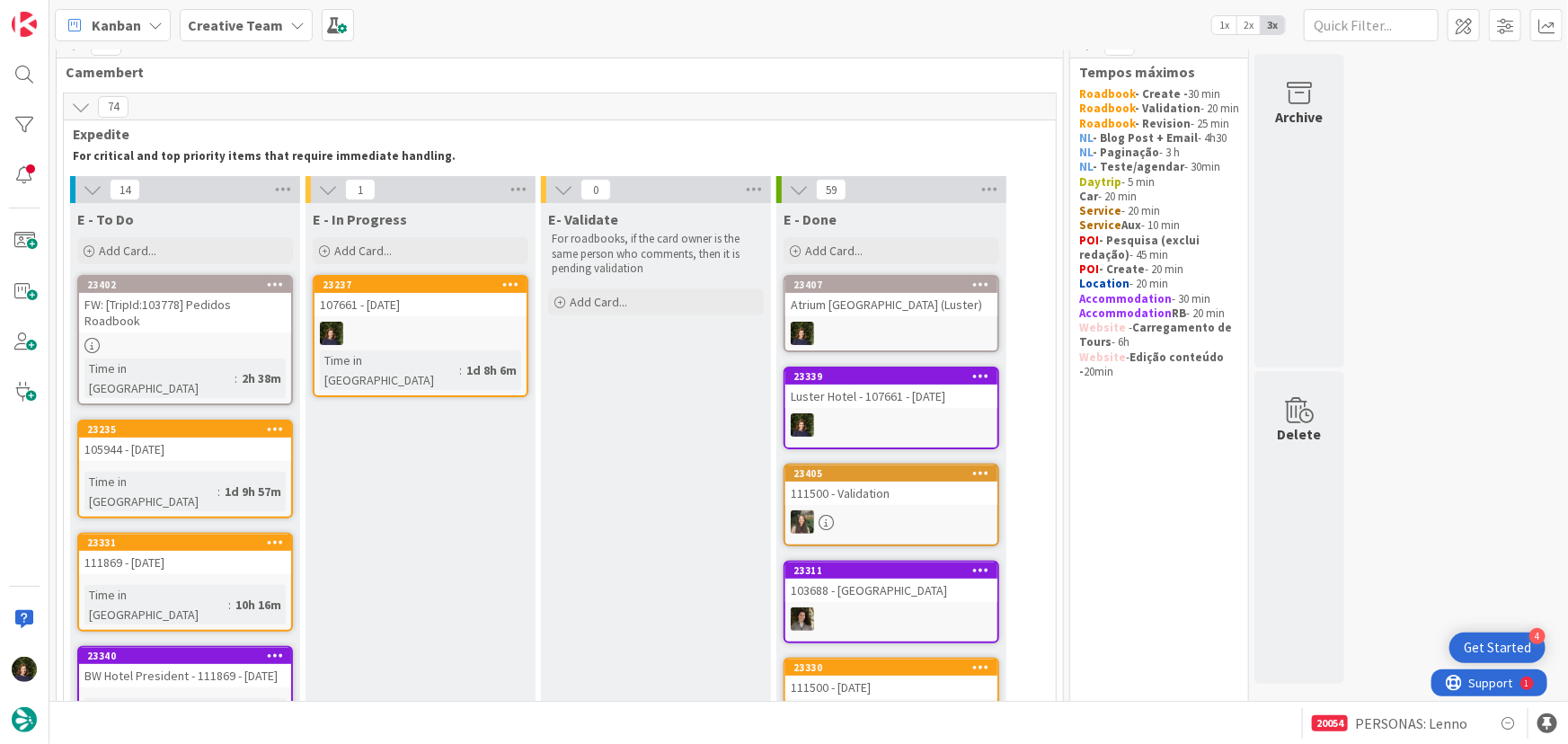
click at [411, 329] on div at bounding box center [421, 333] width 212 height 23
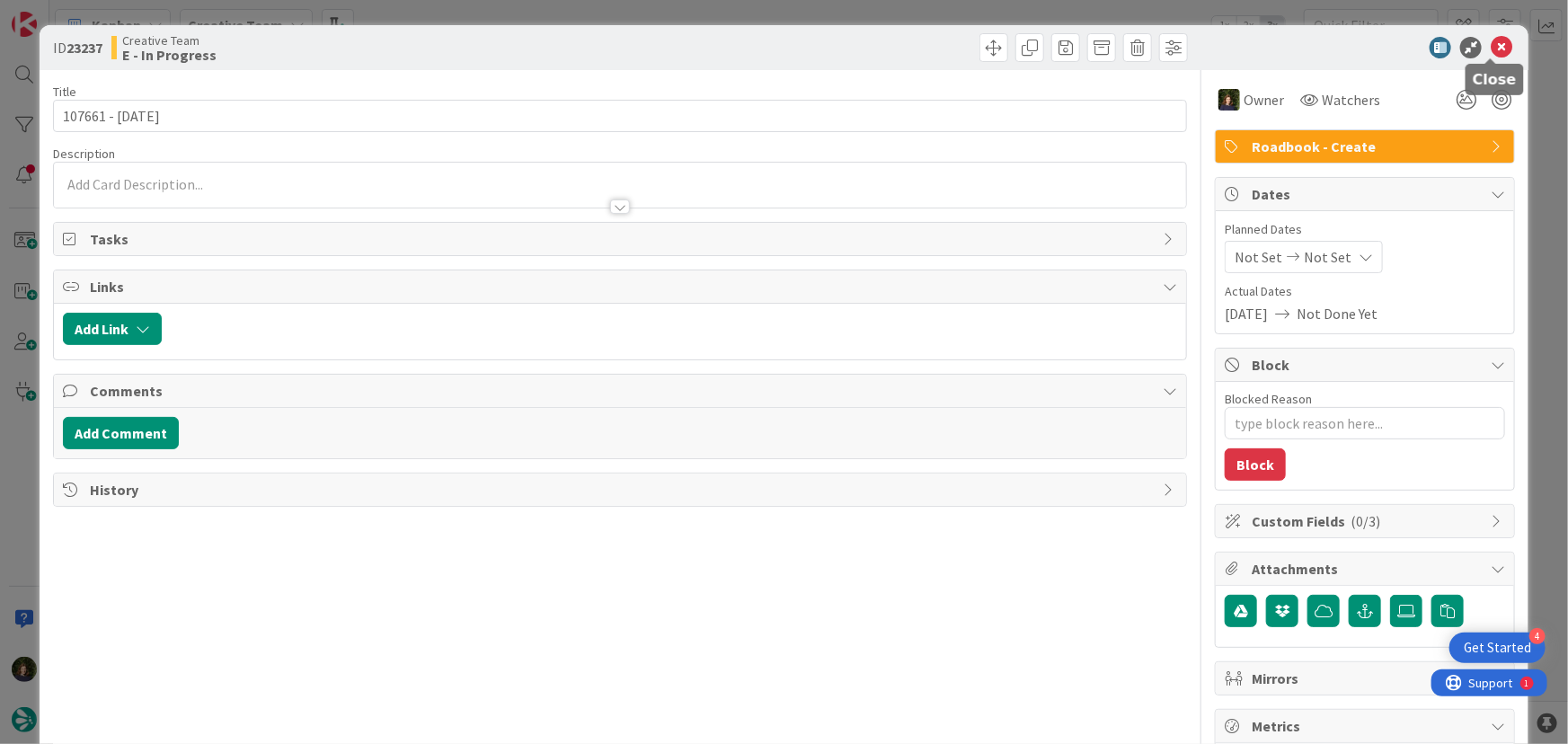
click at [1491, 55] on icon at bounding box center [1501, 48] width 22 height 22
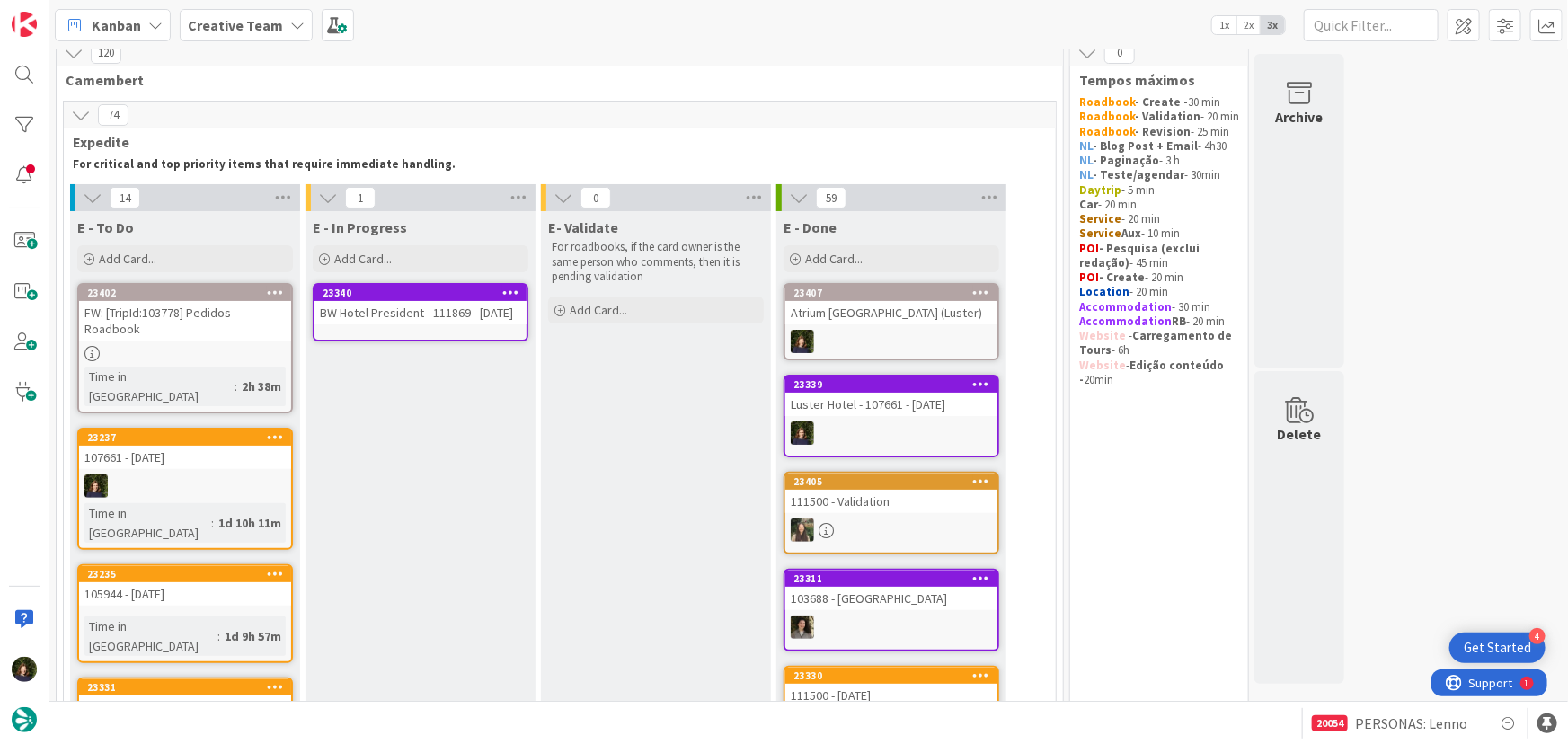
scroll to position [7, 0]
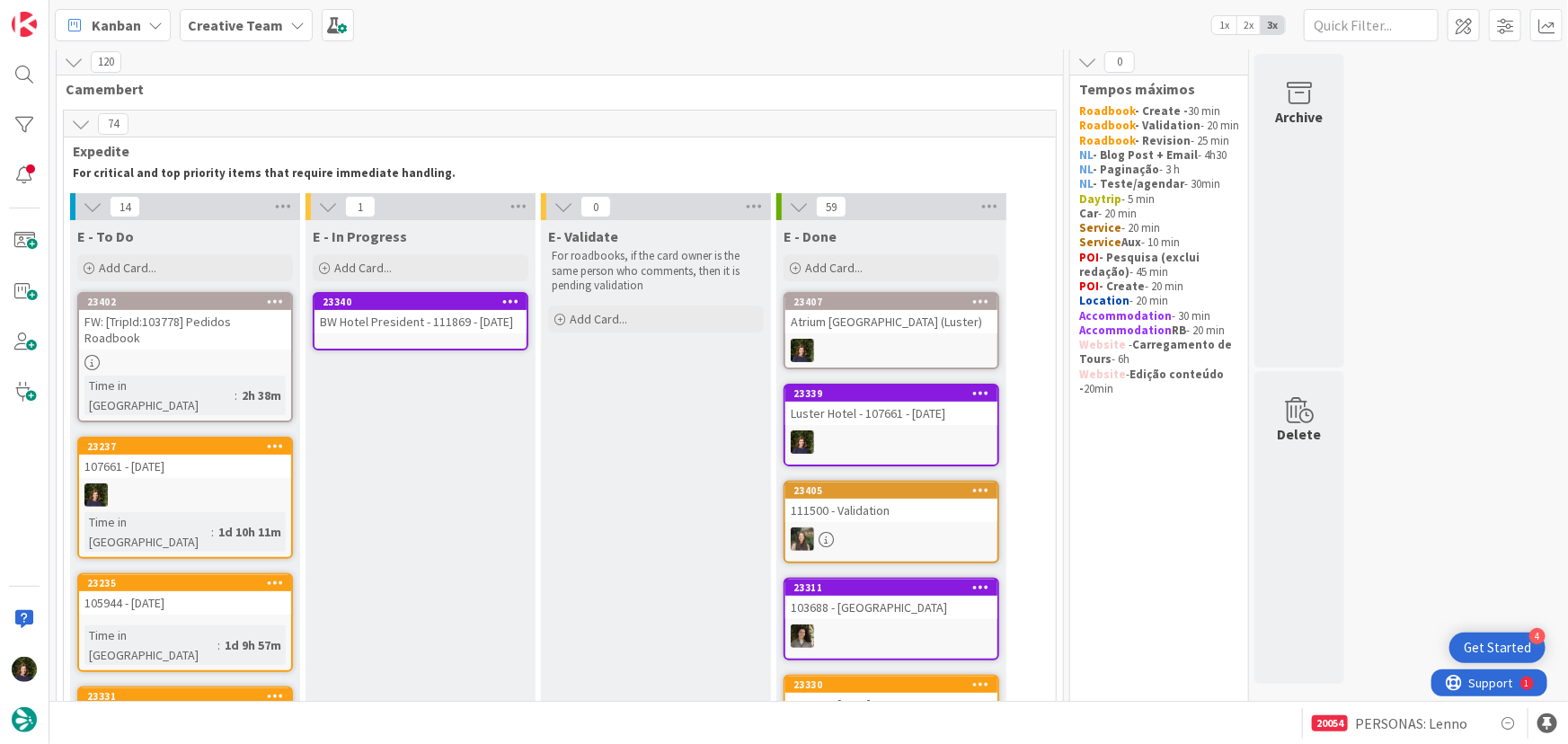
click at [414, 325] on div "BW Hotel President - 111869 - [DATE]" at bounding box center [421, 321] width 212 height 23
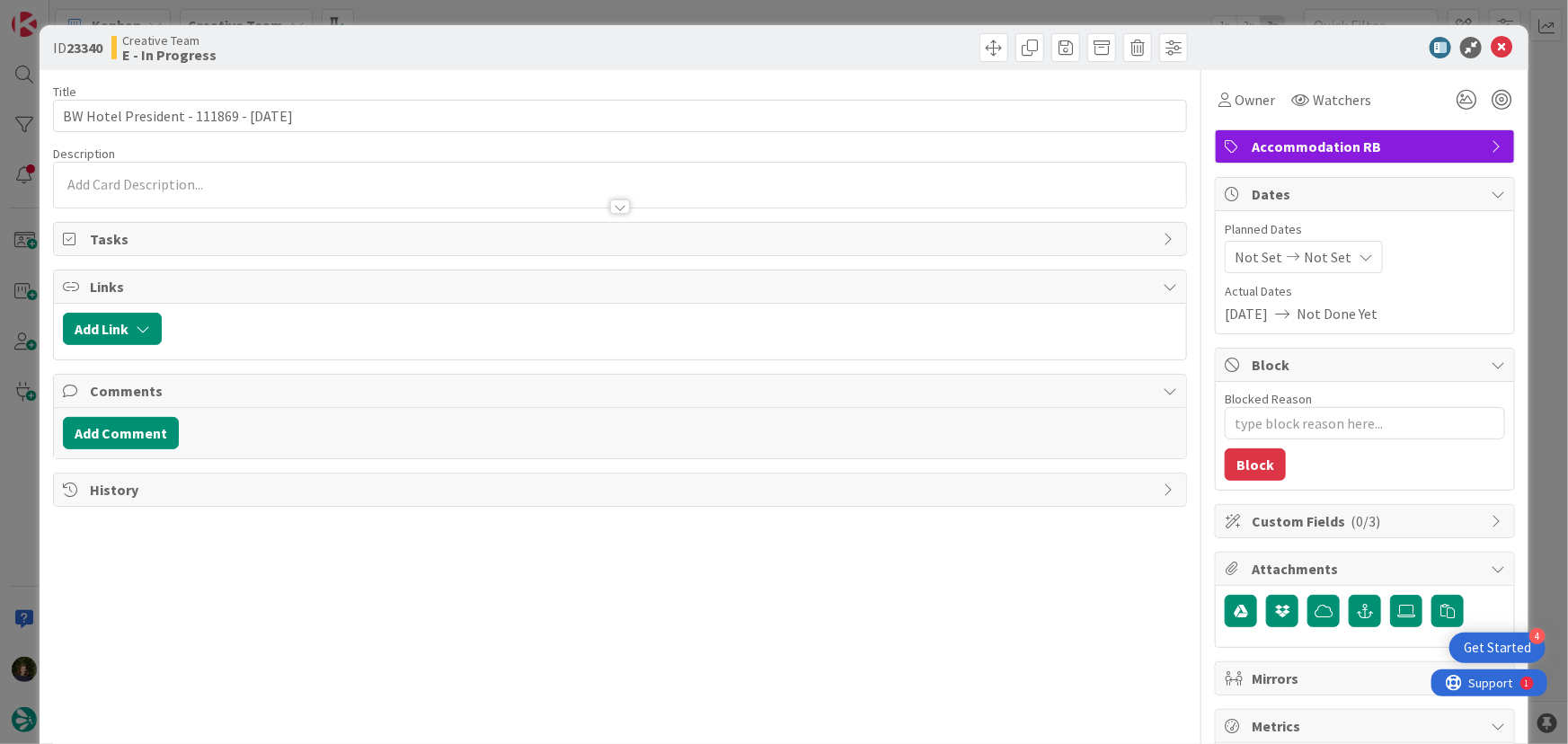
click at [620, 207] on div at bounding box center [620, 207] width 20 height 14
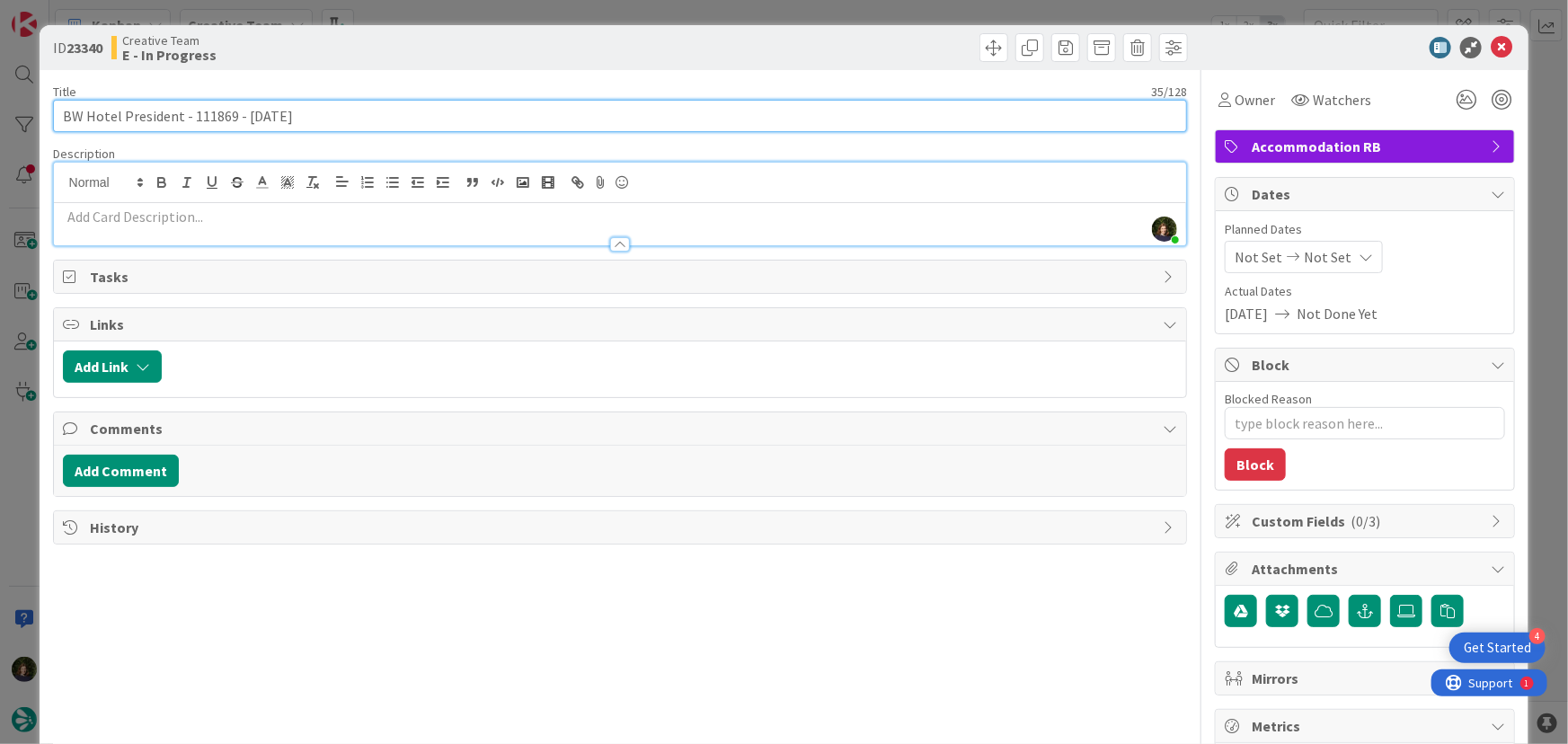
drag, startPoint x: 177, startPoint y: 117, endPoint x: 60, endPoint y: 120, distance: 117.0
click at [60, 120] on input "BW Hotel President - 111869 - [DATE]" at bounding box center [620, 116] width 1135 height 33
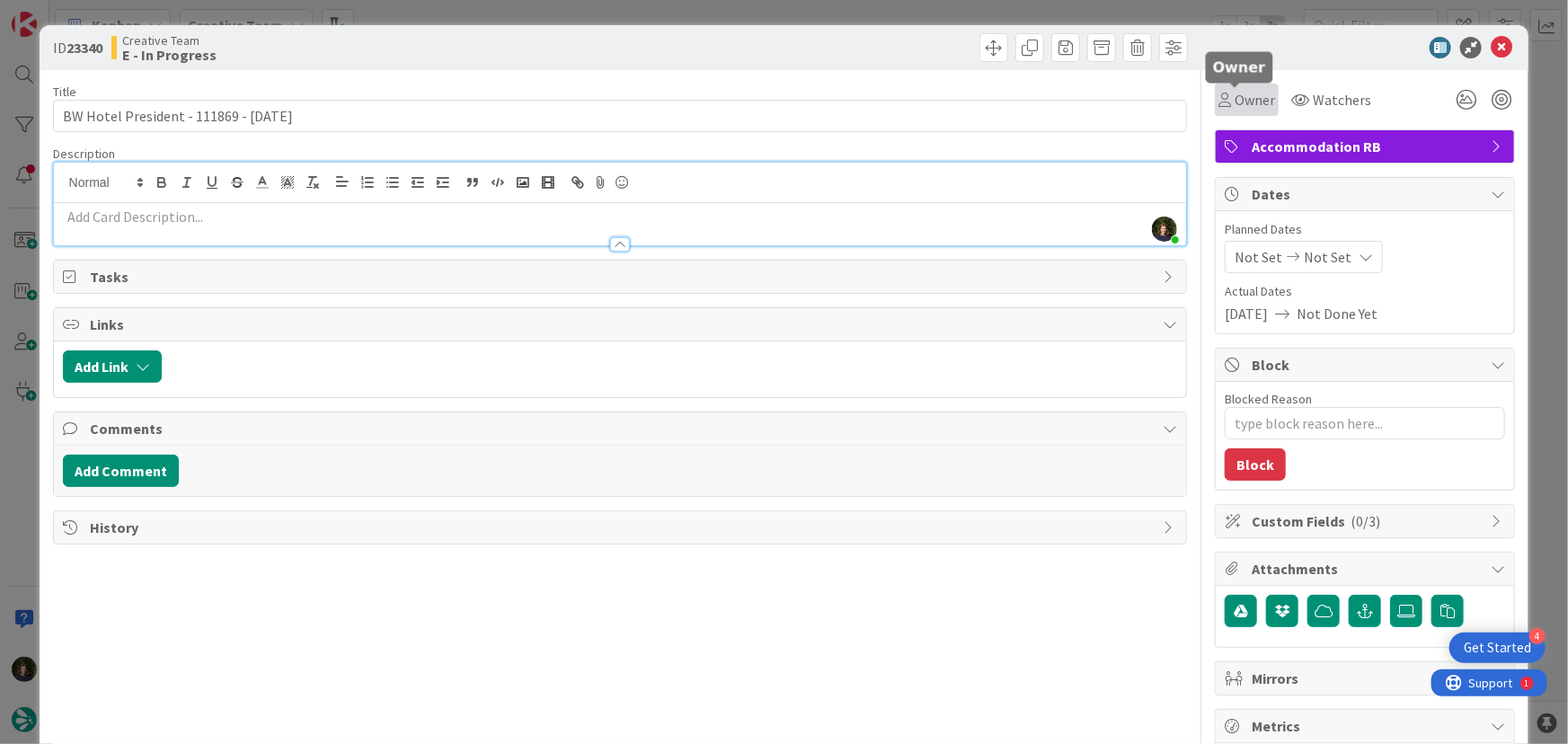
click at [1234, 96] on span "Owner" at bounding box center [1254, 99] width 40 height 22
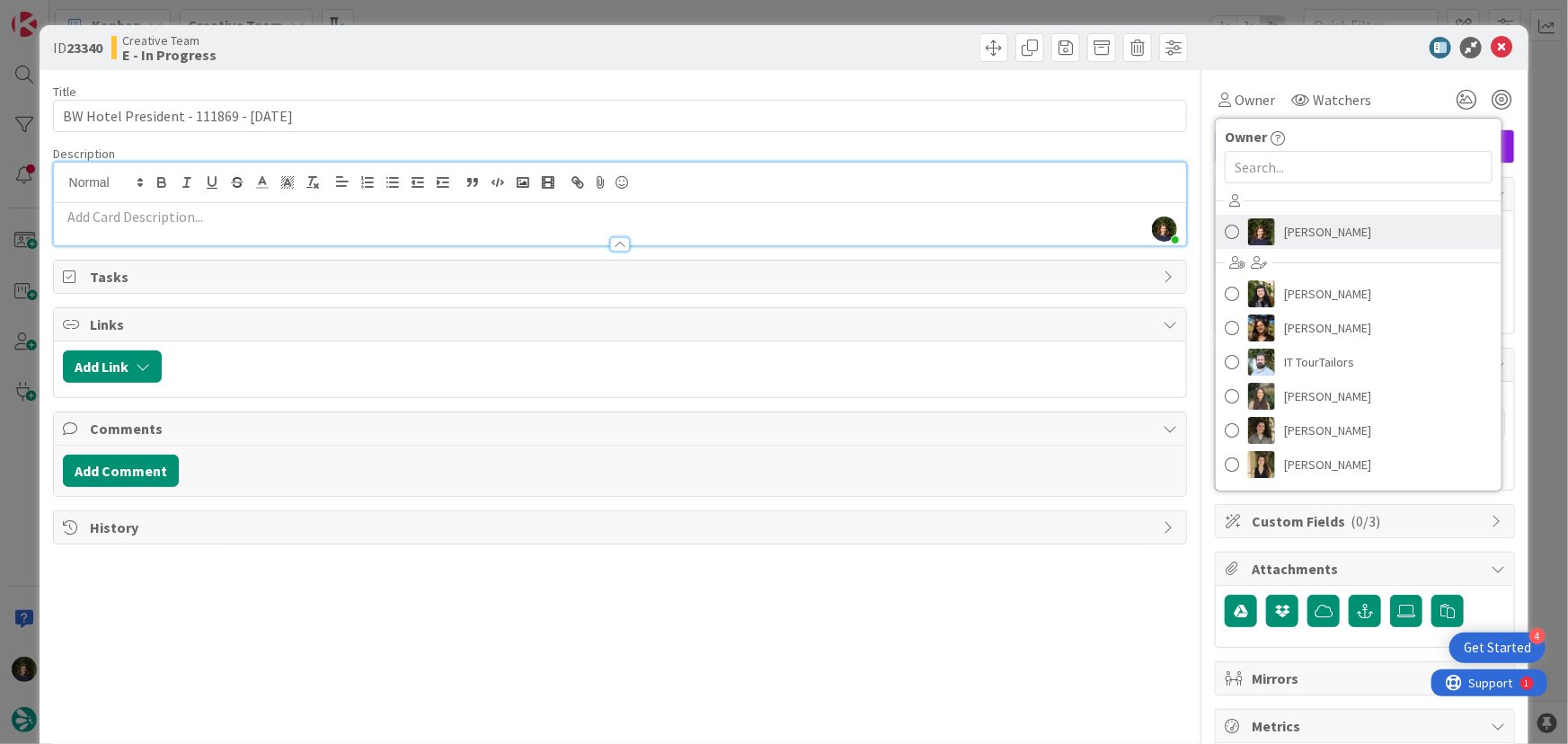
click at [1284, 231] on span "[PERSON_NAME]" at bounding box center [1327, 231] width 87 height 27
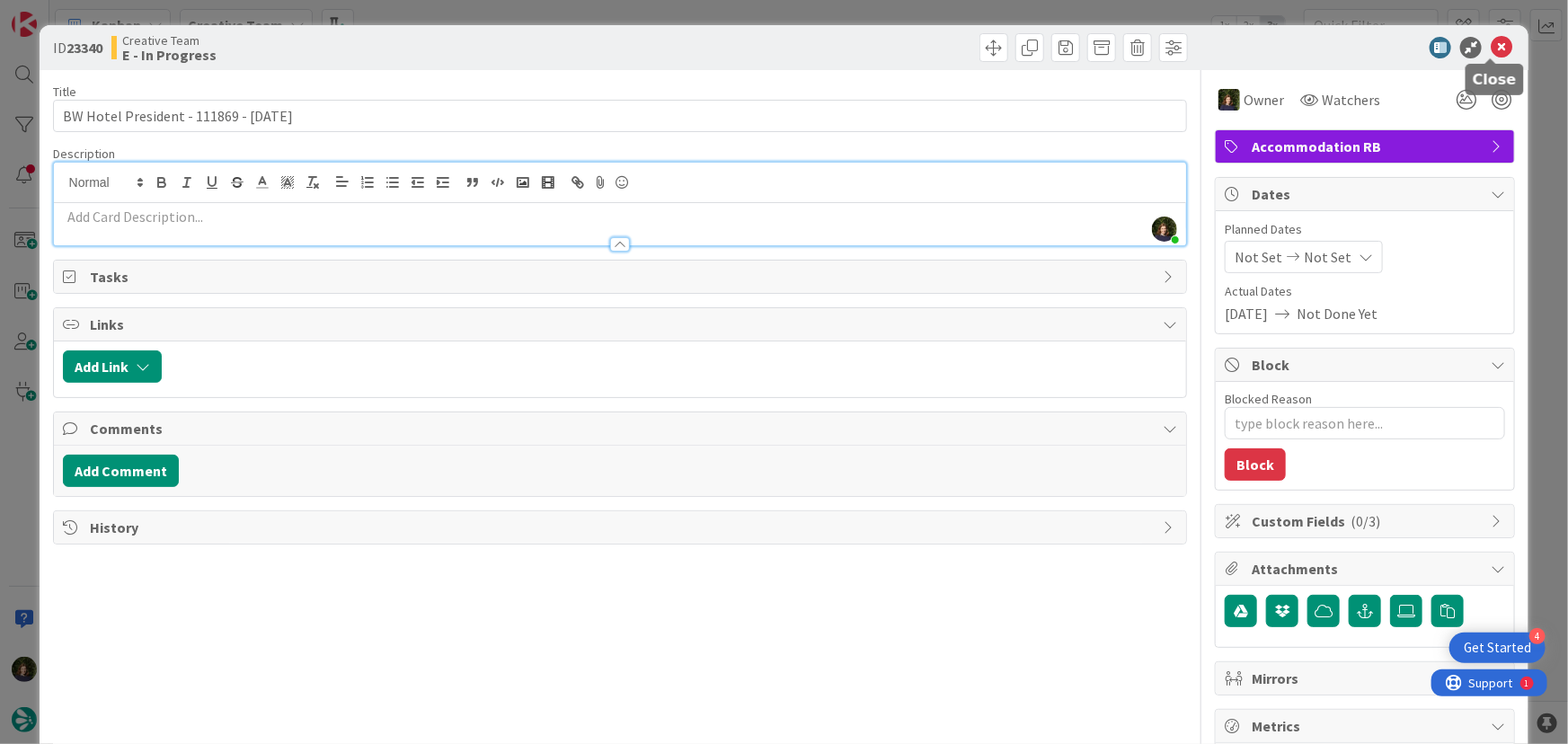
click at [1497, 42] on icon at bounding box center [1501, 48] width 22 height 22
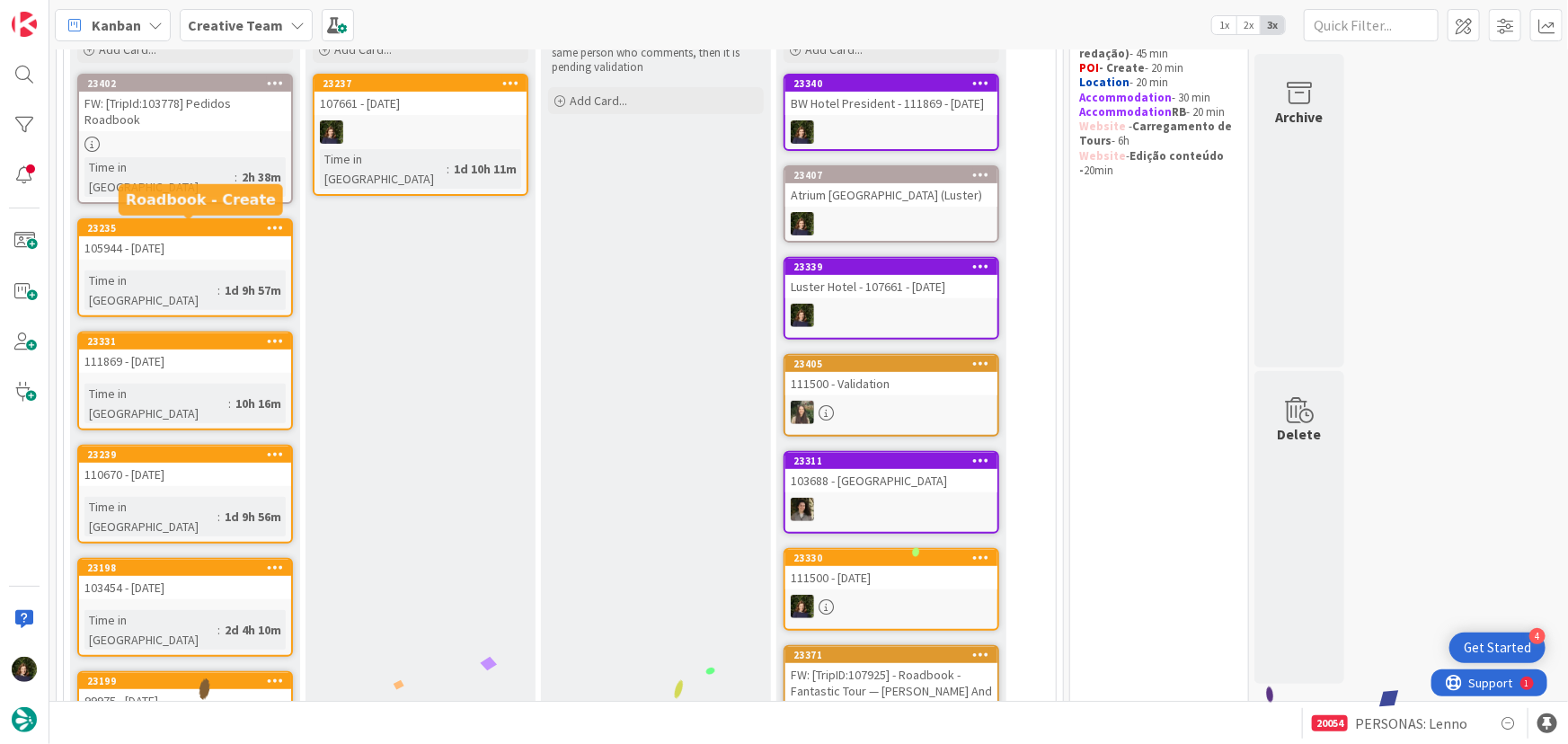
scroll to position [205, 0]
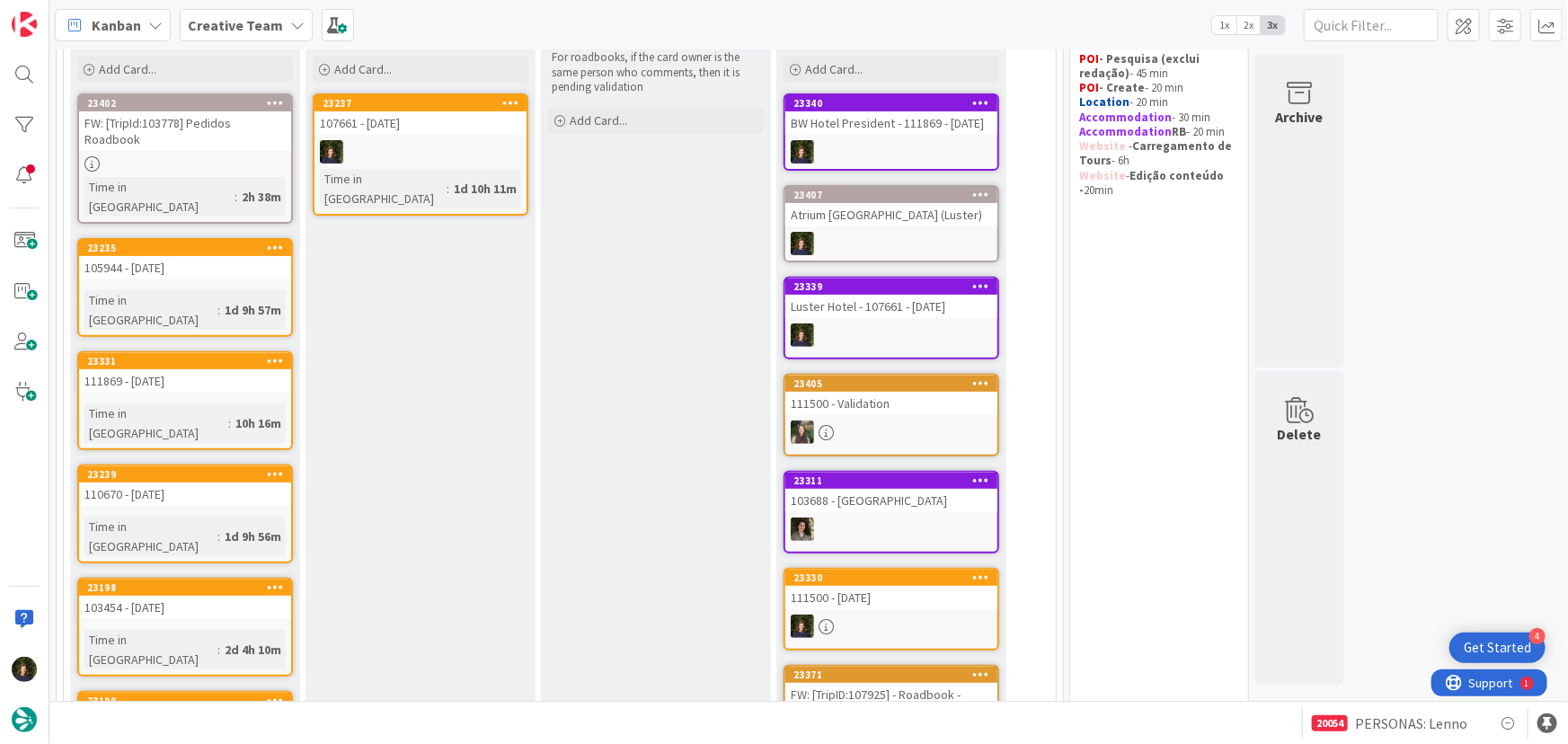
click at [403, 150] on div at bounding box center [421, 152] width 212 height 23
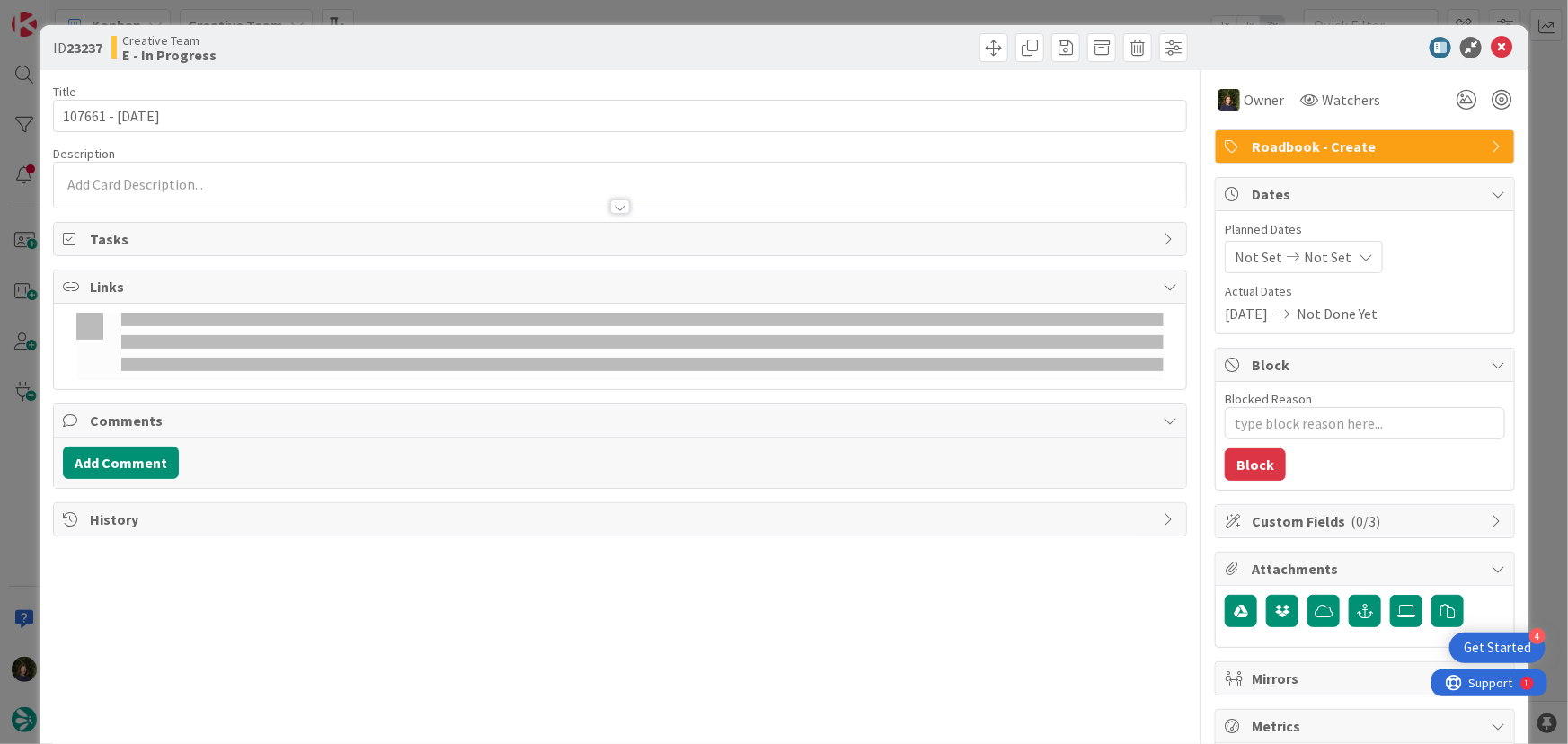
type textarea "x"
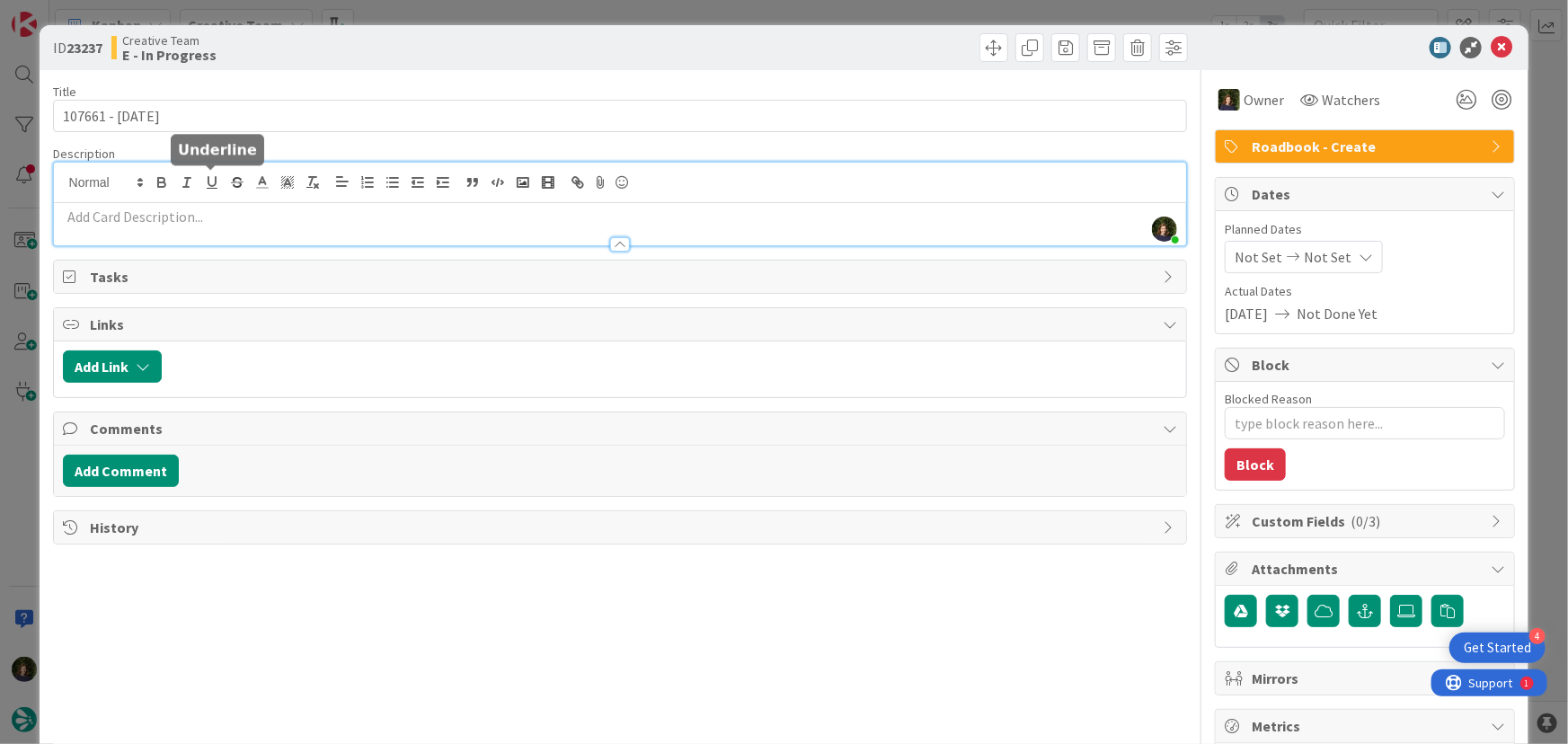
click at [203, 184] on div "[PERSON_NAME] joined 6 m ago" at bounding box center [620, 204] width 1133 height 82
click at [229, 227] on div at bounding box center [620, 236] width 1133 height 19
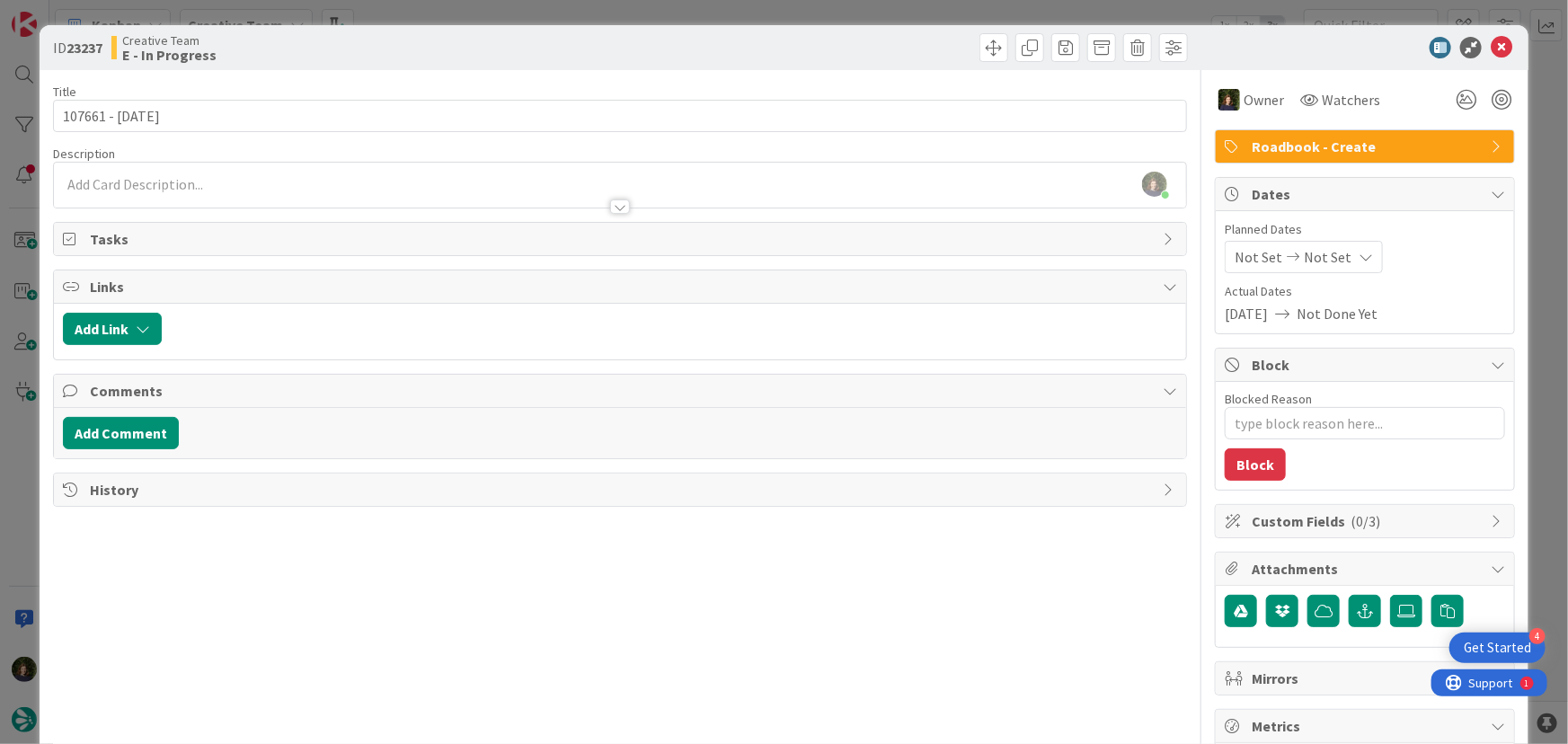
click at [145, 190] on div at bounding box center [620, 198] width 1133 height 19
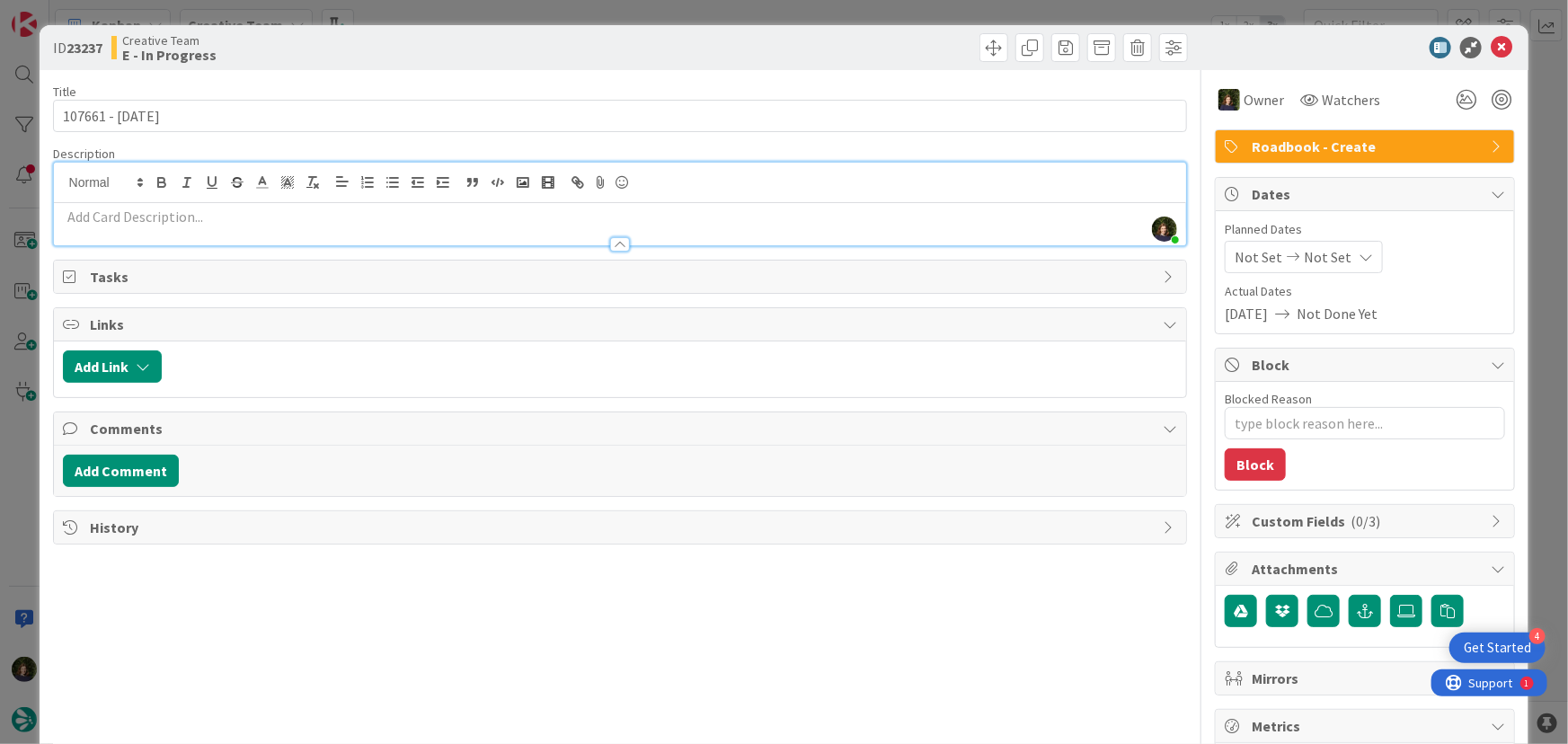
click at [148, 220] on p at bounding box center [621, 217] width 1115 height 21
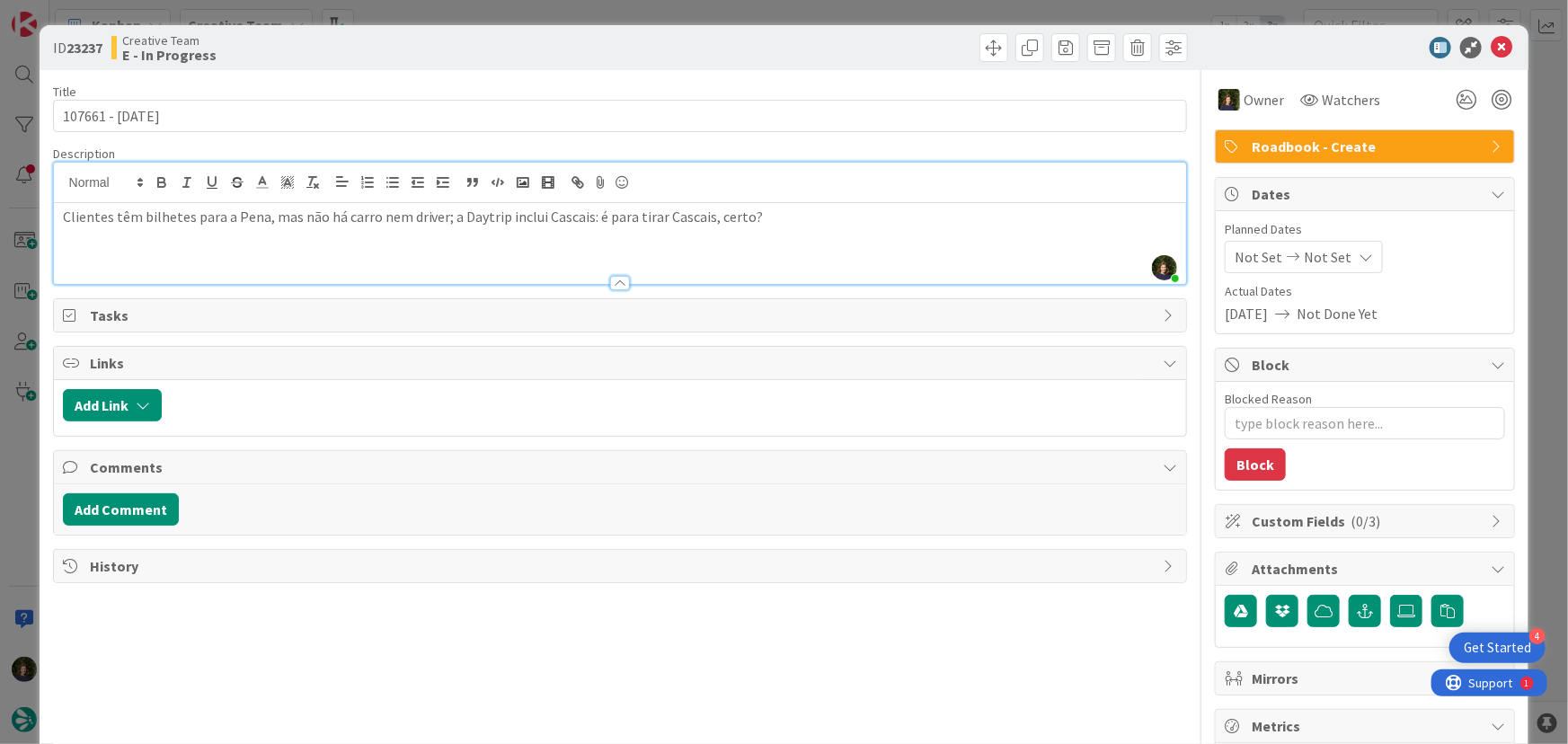
click at [794, 220] on p "Clientes têm bilhetes para a Pena, mas não há carro nem driver; a Daytrip inclu…" at bounding box center [621, 217] width 1115 height 21
drag, startPoint x: 590, startPoint y: 224, endPoint x: 615, endPoint y: 233, distance: 26.6
click at [591, 224] on p "Clientes têm bilhetes para a Pena, mas não há carro nem driver; a Daytrip inclu…" at bounding box center [621, 217] width 1115 height 21
click at [187, 252] on div "Clientes têm bilhetes para a Pena, mas não há carro nem driver; a Daytrip inclu…" at bounding box center [620, 243] width 1133 height 81
click at [844, 224] on p "Clientes têm bilhetes para a Pena, mas não há carro nem driver; a Daytrip inclu…" at bounding box center [621, 217] width 1115 height 21
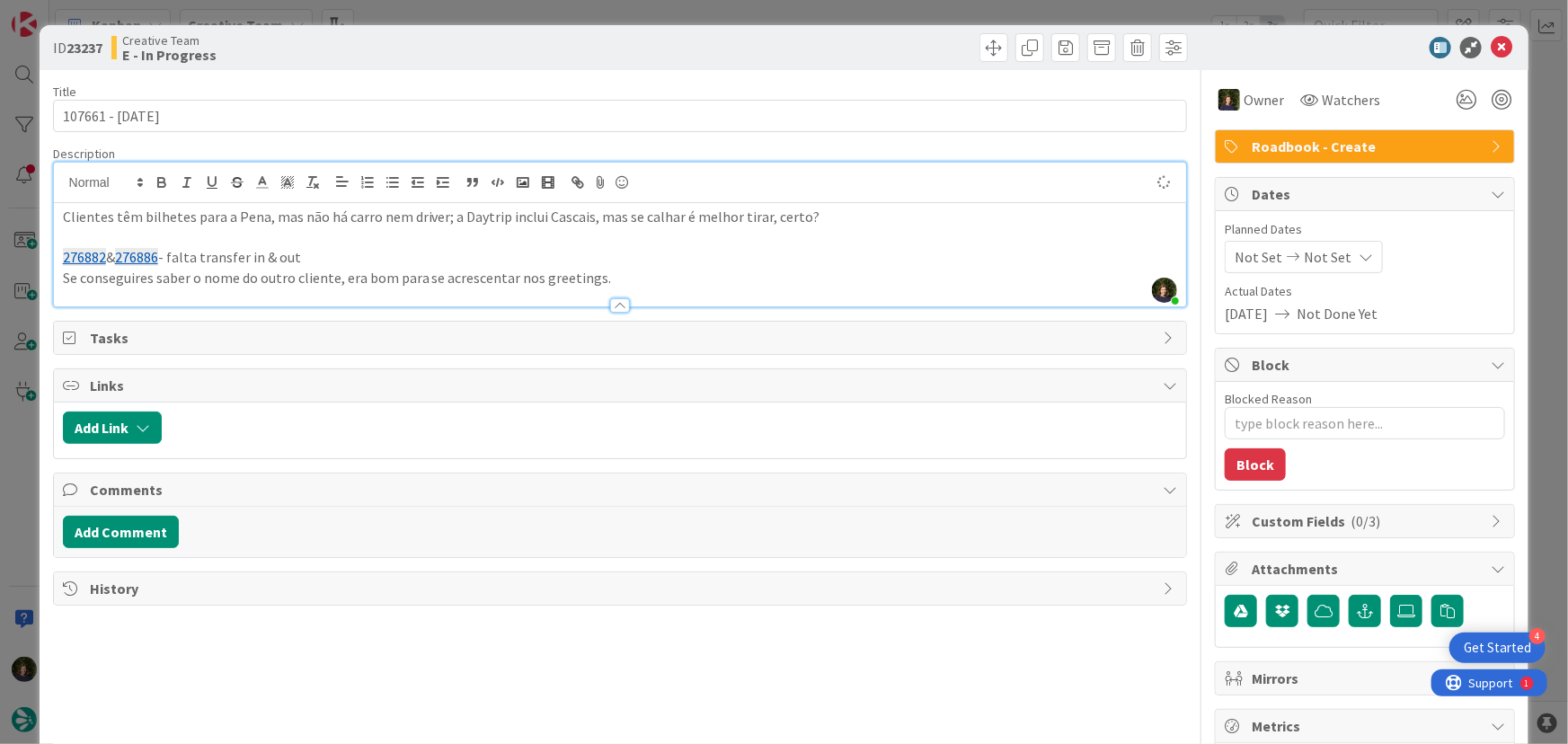
type textarea "x"
drag, startPoint x: 61, startPoint y: 221, endPoint x: 605, endPoint y: 272, distance: 546.4
click at [605, 275] on div "Clientes têm bilhetes para a Pena, mas não há carro nem driver; a Daytrip inclu…" at bounding box center [620, 254] width 1133 height 103
copy div "Clientes têm bilhetes para a Pena, mas não há carro nem driver; a Daytrip inclu…"
drag, startPoint x: 1492, startPoint y: 42, endPoint x: 1249, endPoint y: 215, distance: 298.3
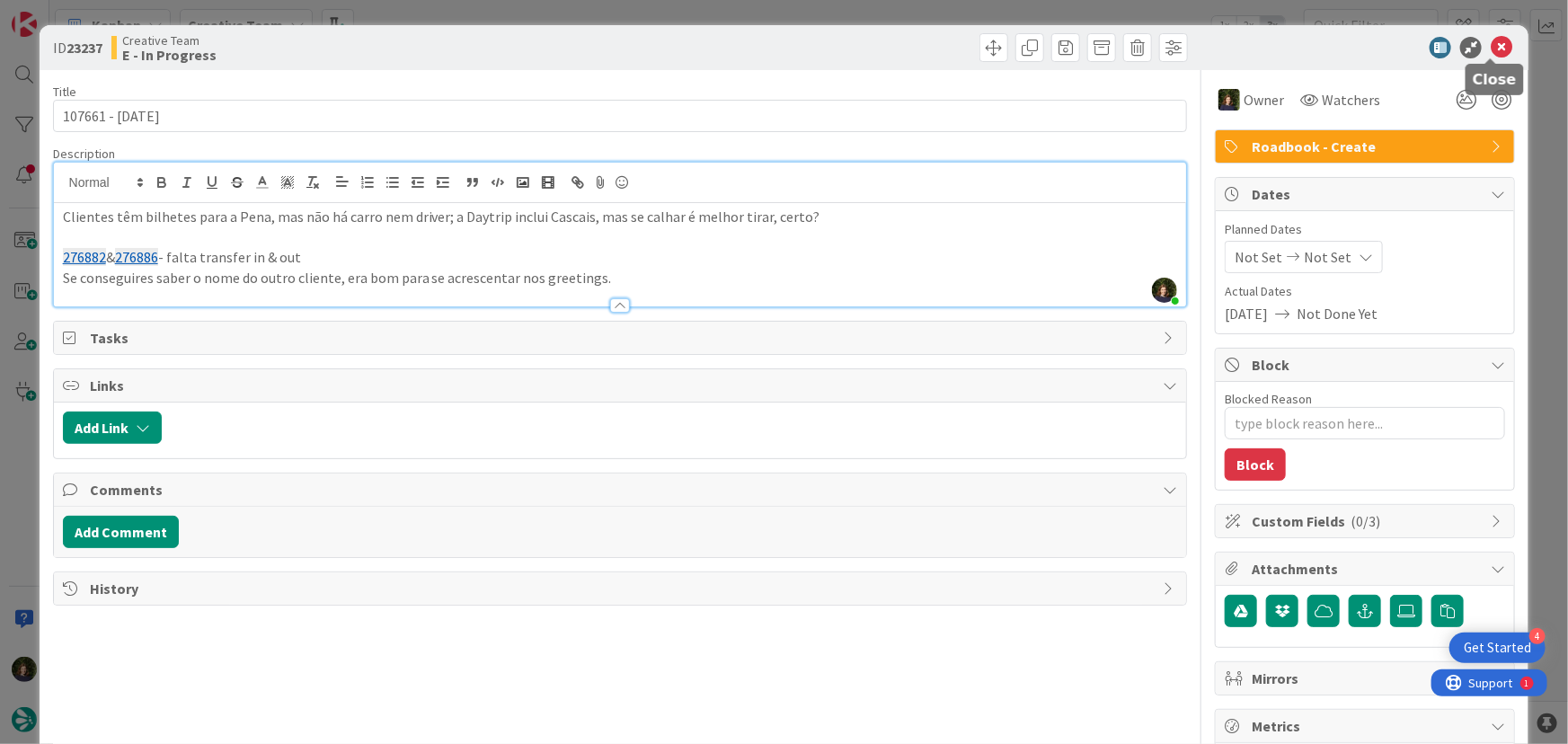
click at [1492, 42] on icon at bounding box center [1501, 48] width 22 height 22
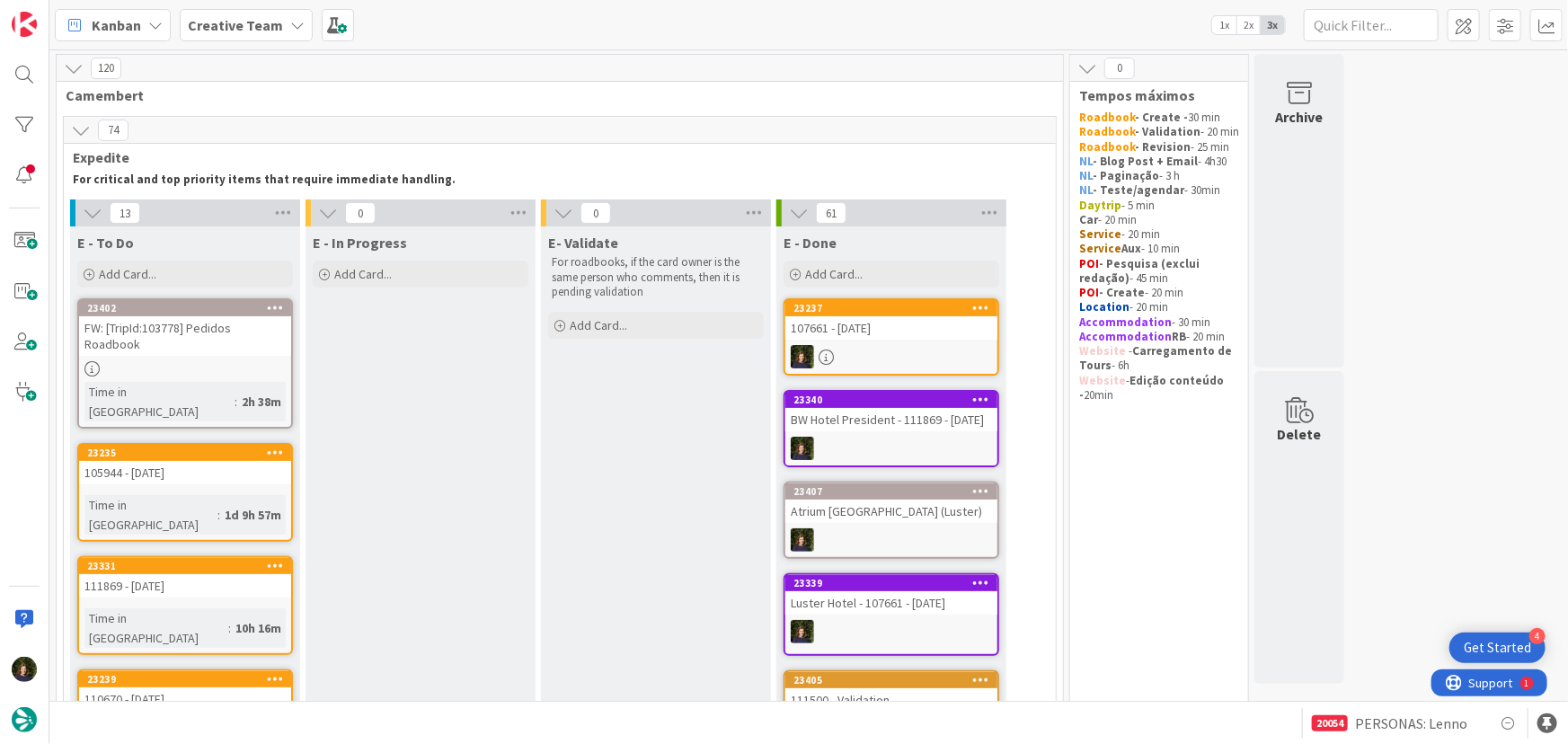
click at [1002, 213] on div "61" at bounding box center [891, 213] width 230 height 27
click at [994, 211] on icon at bounding box center [989, 213] width 23 height 27
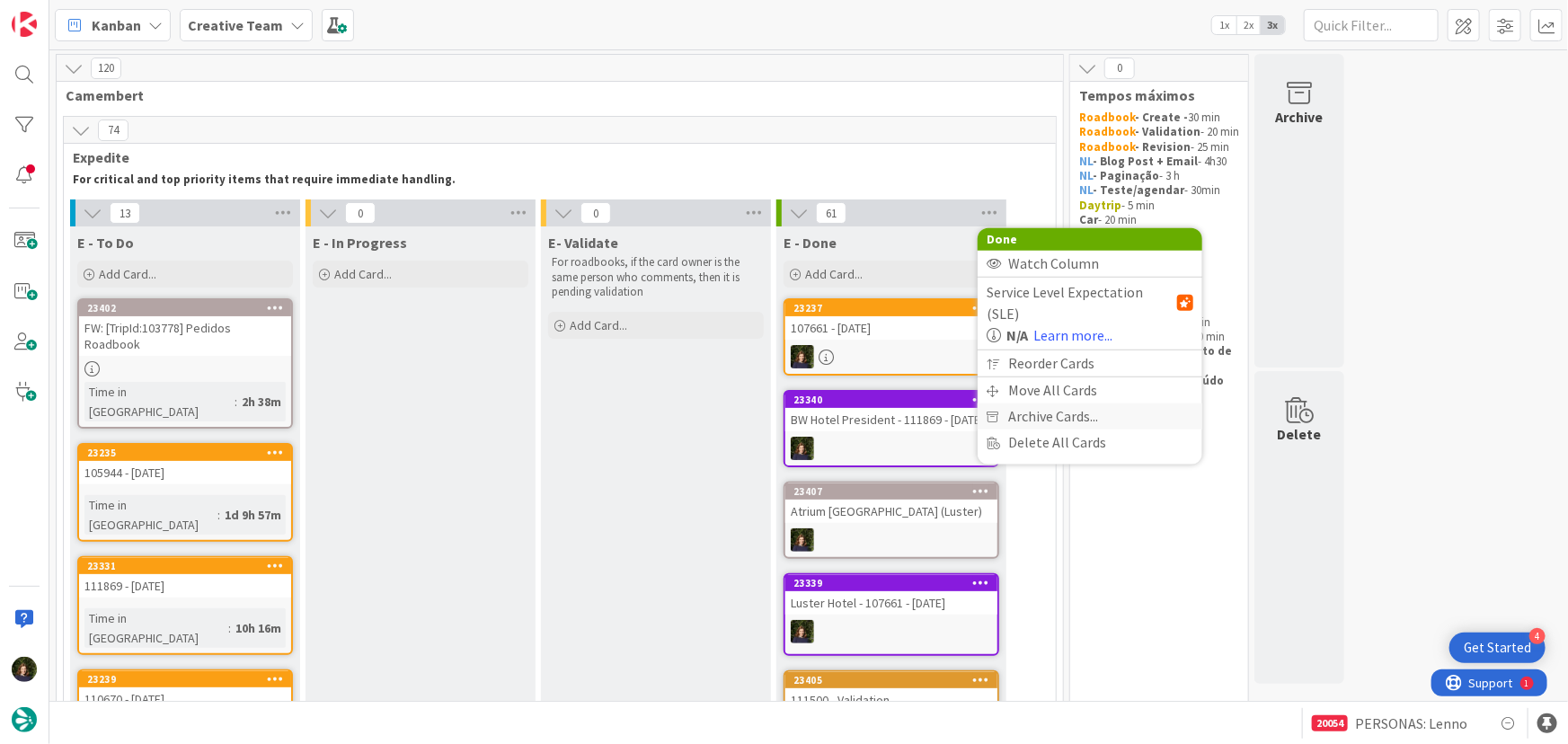
click at [1091, 404] on span "Archive Cards..." at bounding box center [1053, 416] width 90 height 26
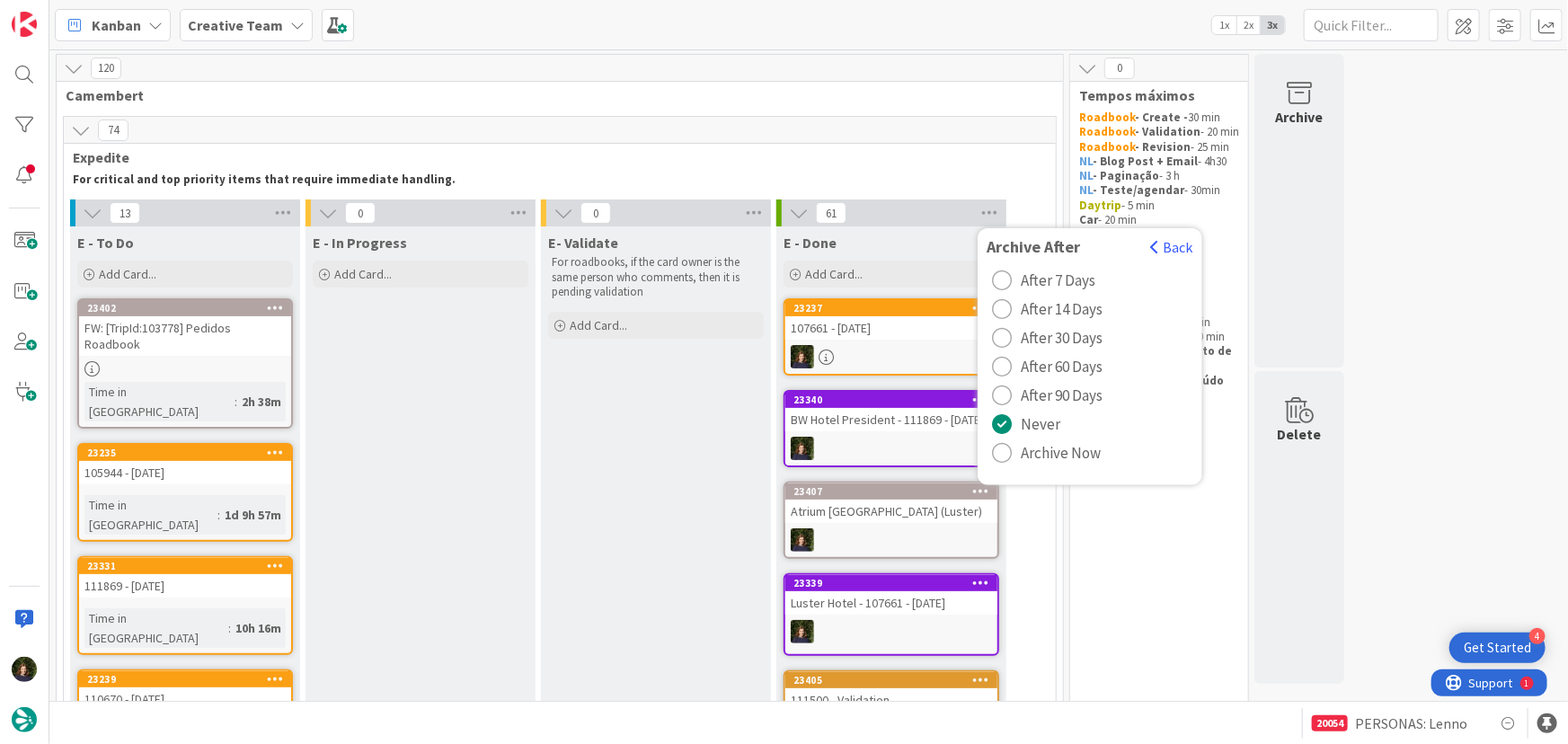
click at [1052, 451] on span "Archive Now" at bounding box center [1061, 453] width 80 height 27
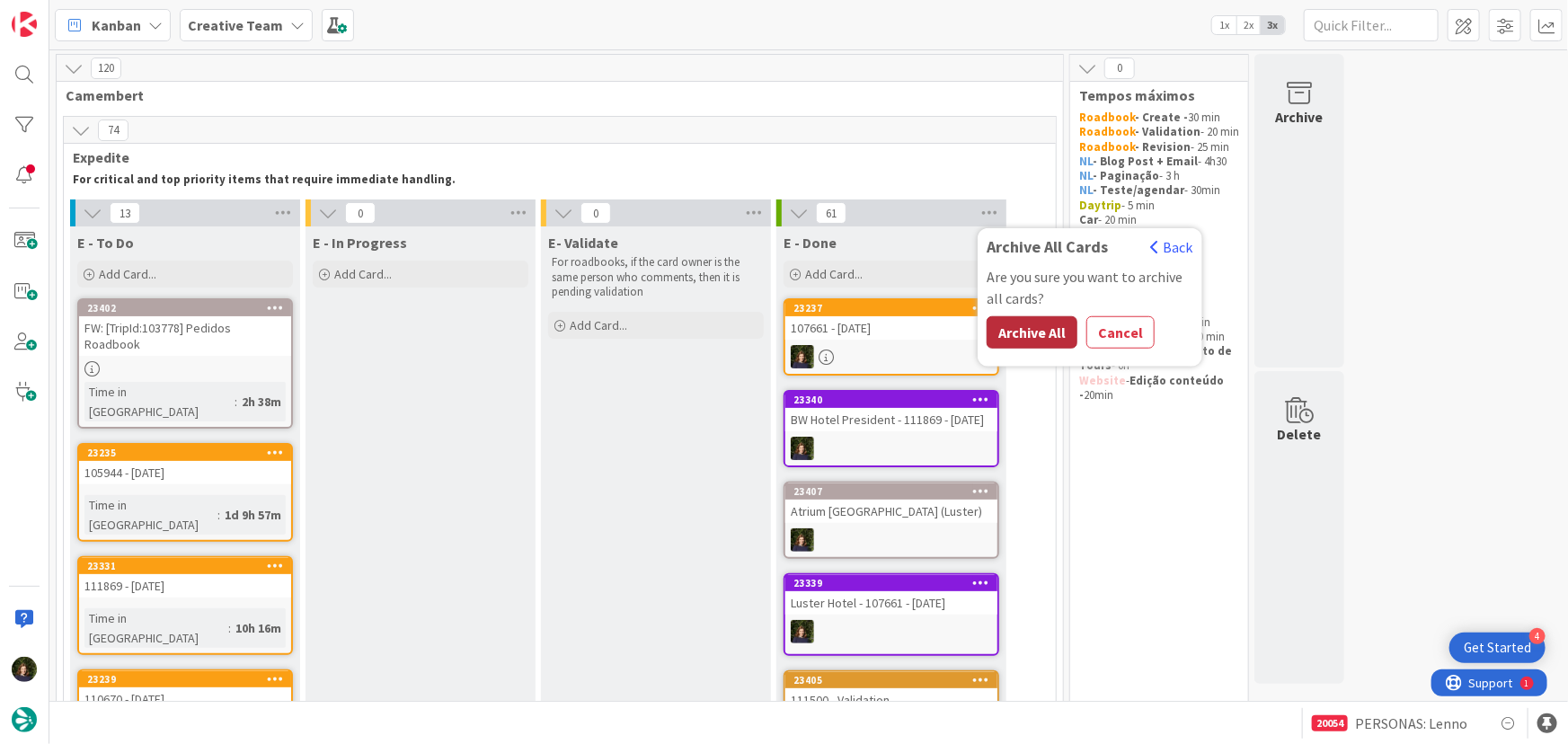
click at [1041, 334] on button "Archive All" at bounding box center [1032, 333] width 91 height 33
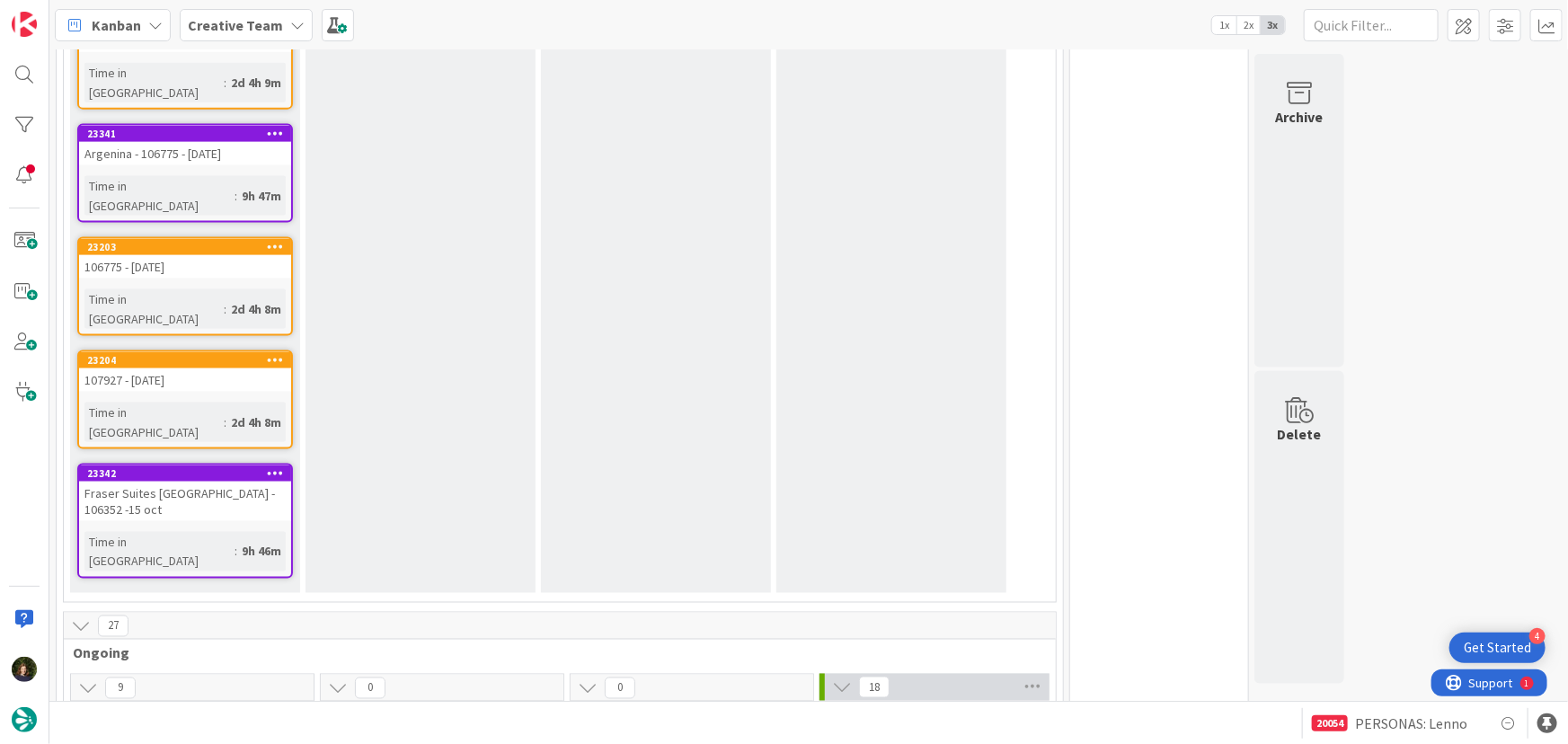
scroll to position [1470, 0]
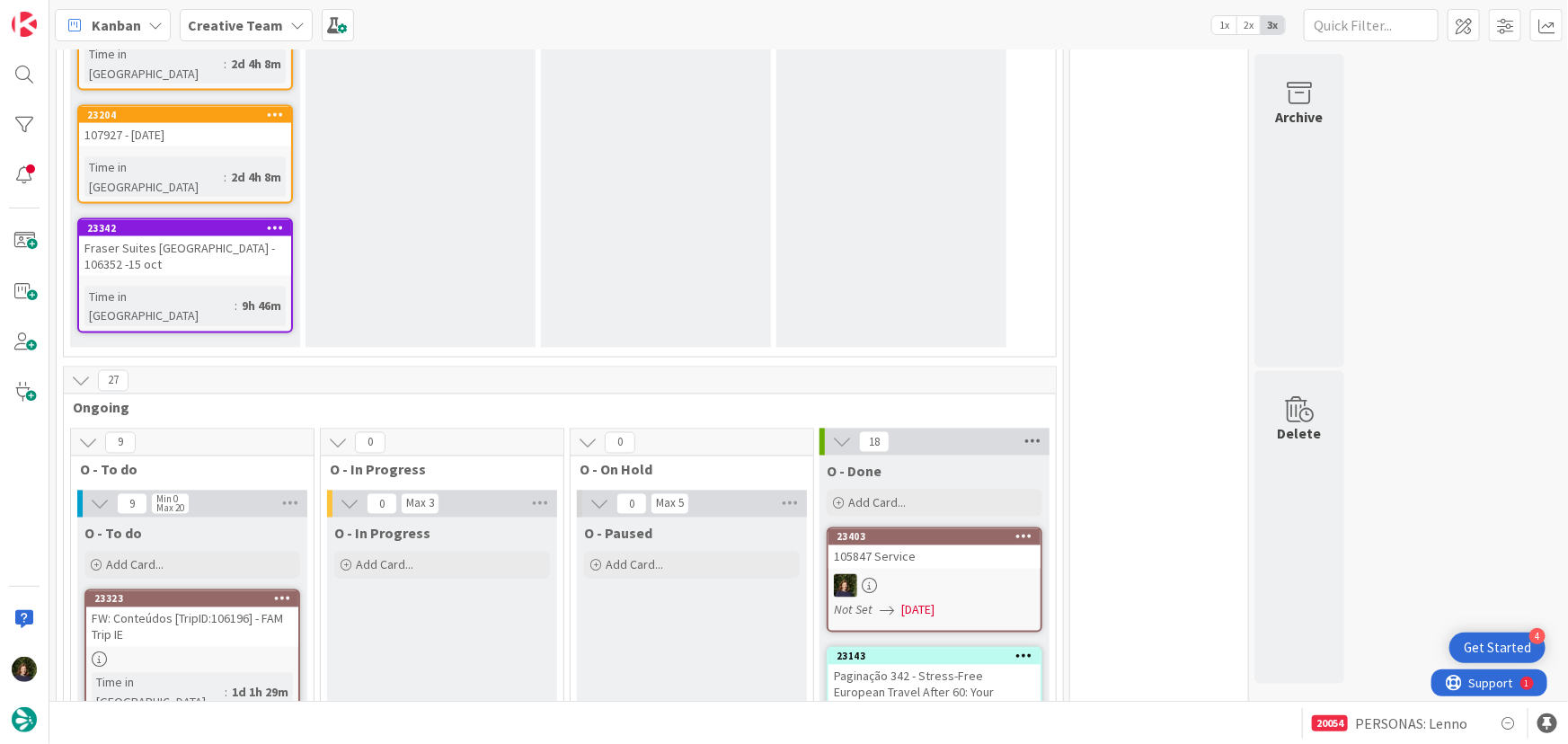
click at [1034, 428] on icon at bounding box center [1033, 442] width 23 height 27
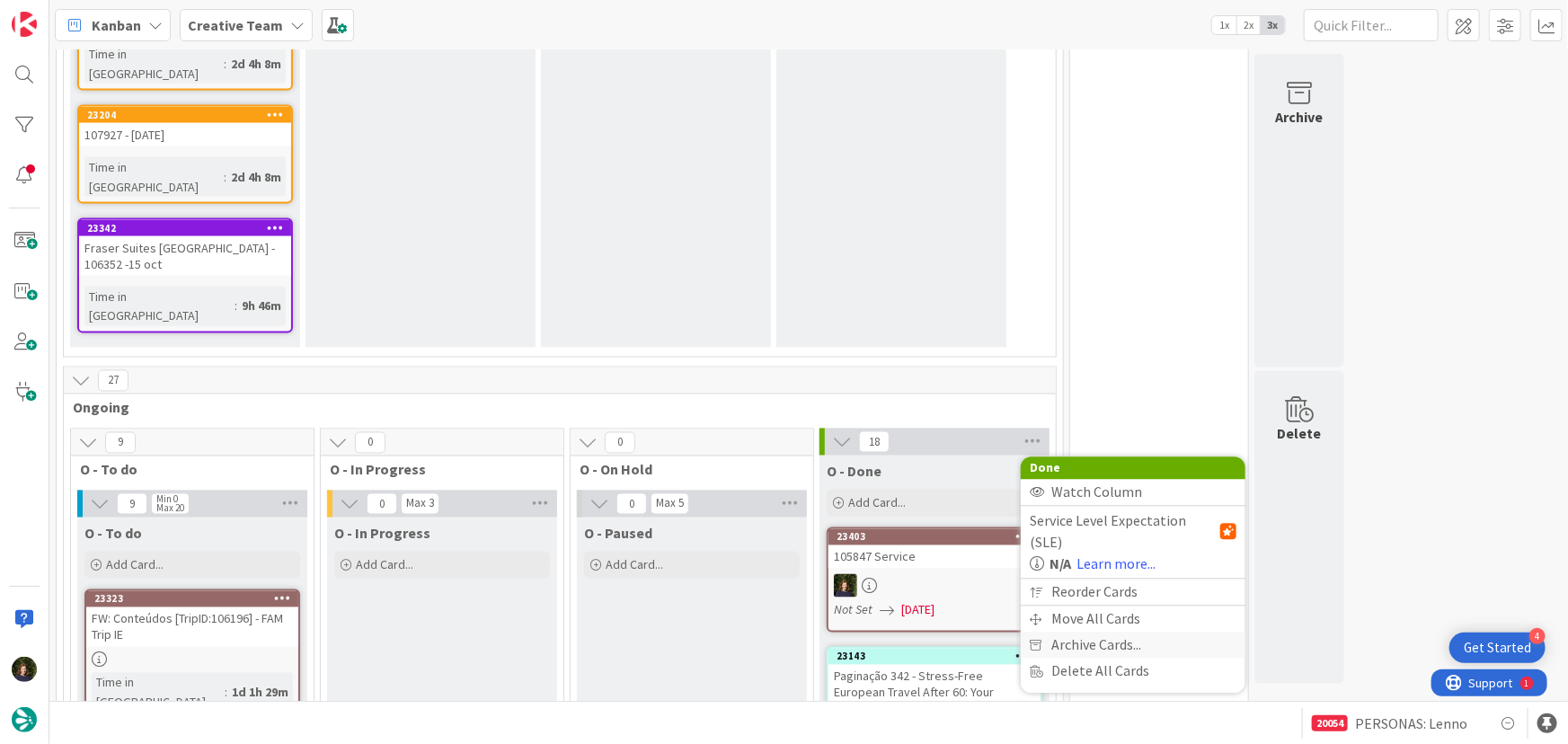
click at [1085, 633] on span "Archive Cards..." at bounding box center [1097, 646] width 90 height 26
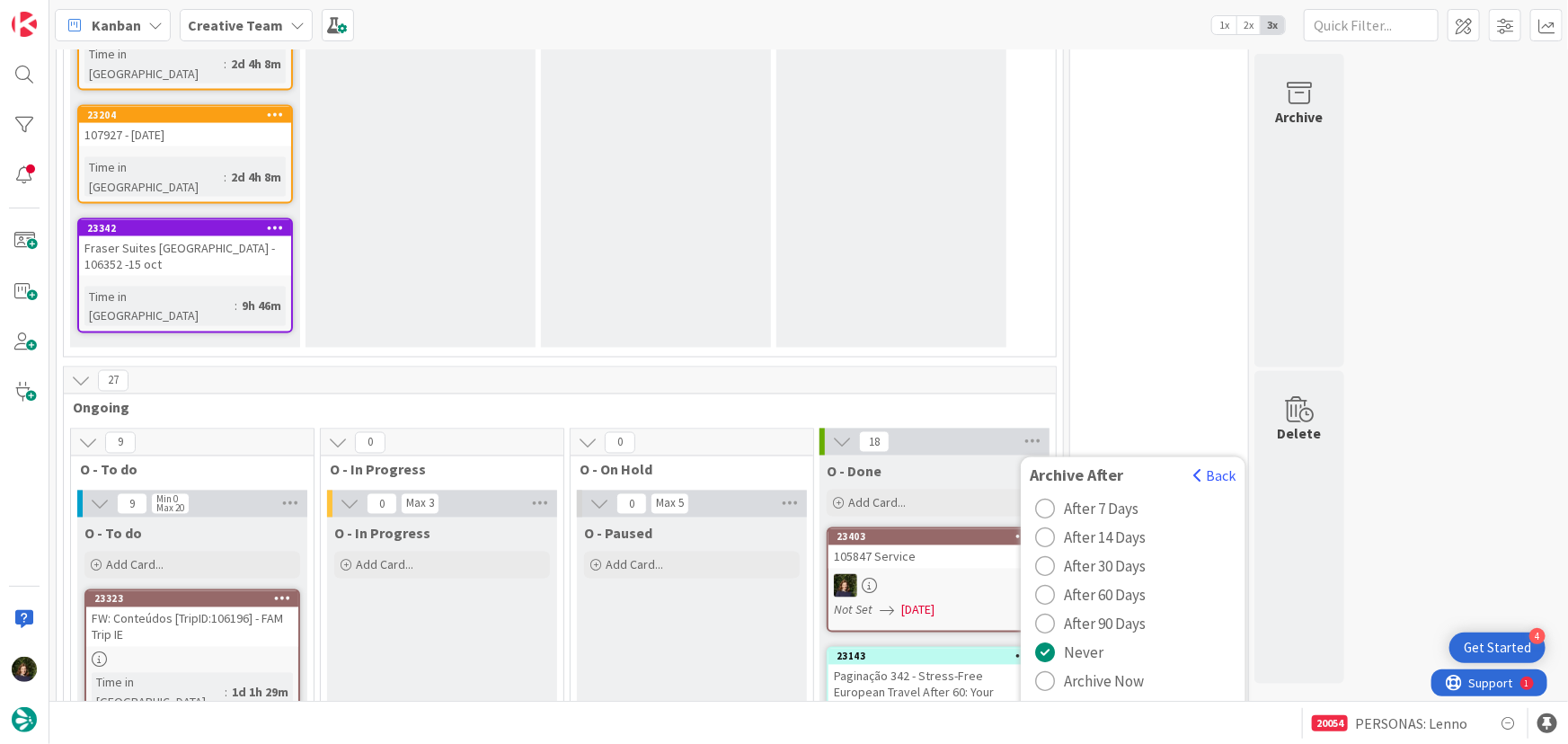
click at [1087, 668] on span "Archive Now" at bounding box center [1104, 682] width 80 height 27
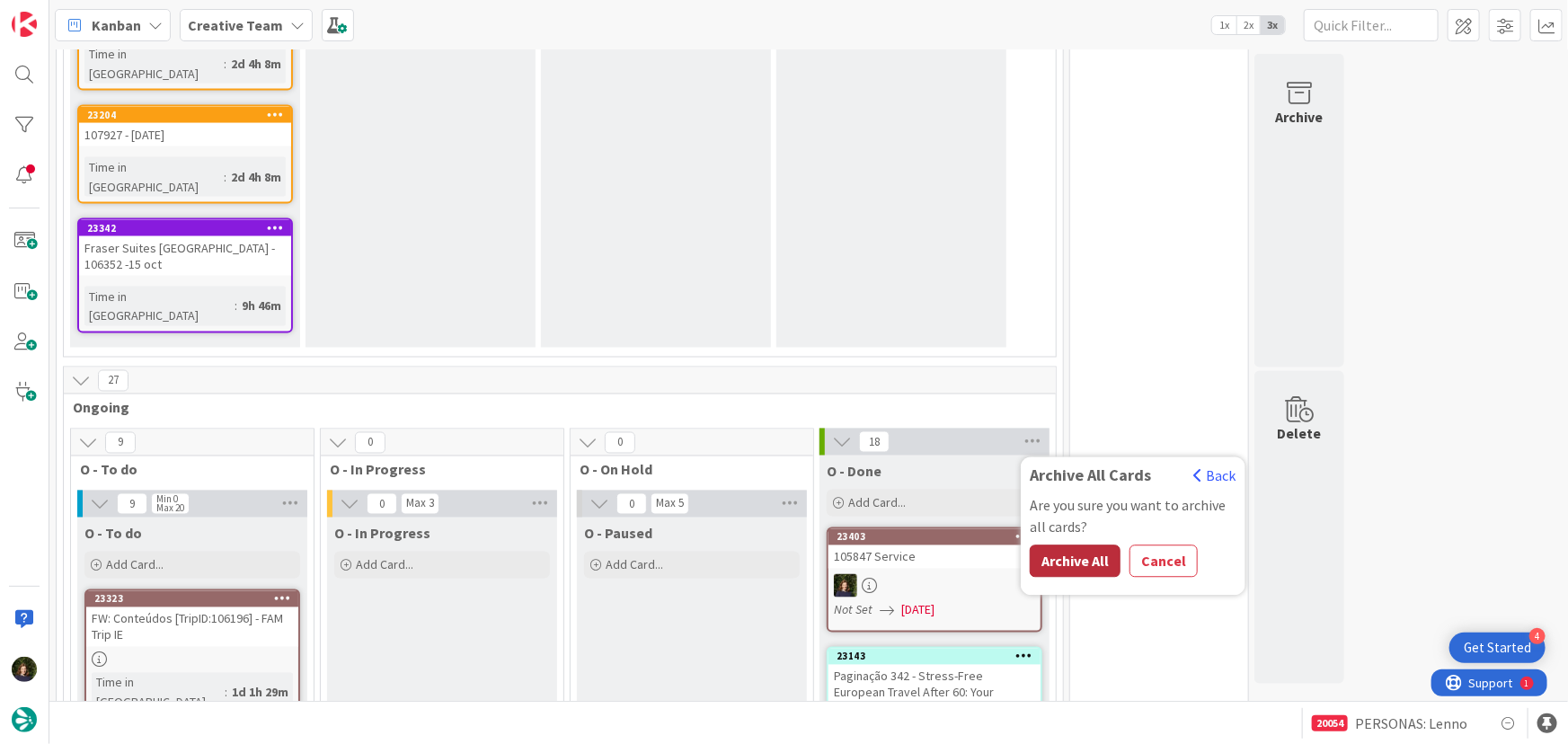
click at [1092, 545] on button "Archive All" at bounding box center [1075, 561] width 91 height 33
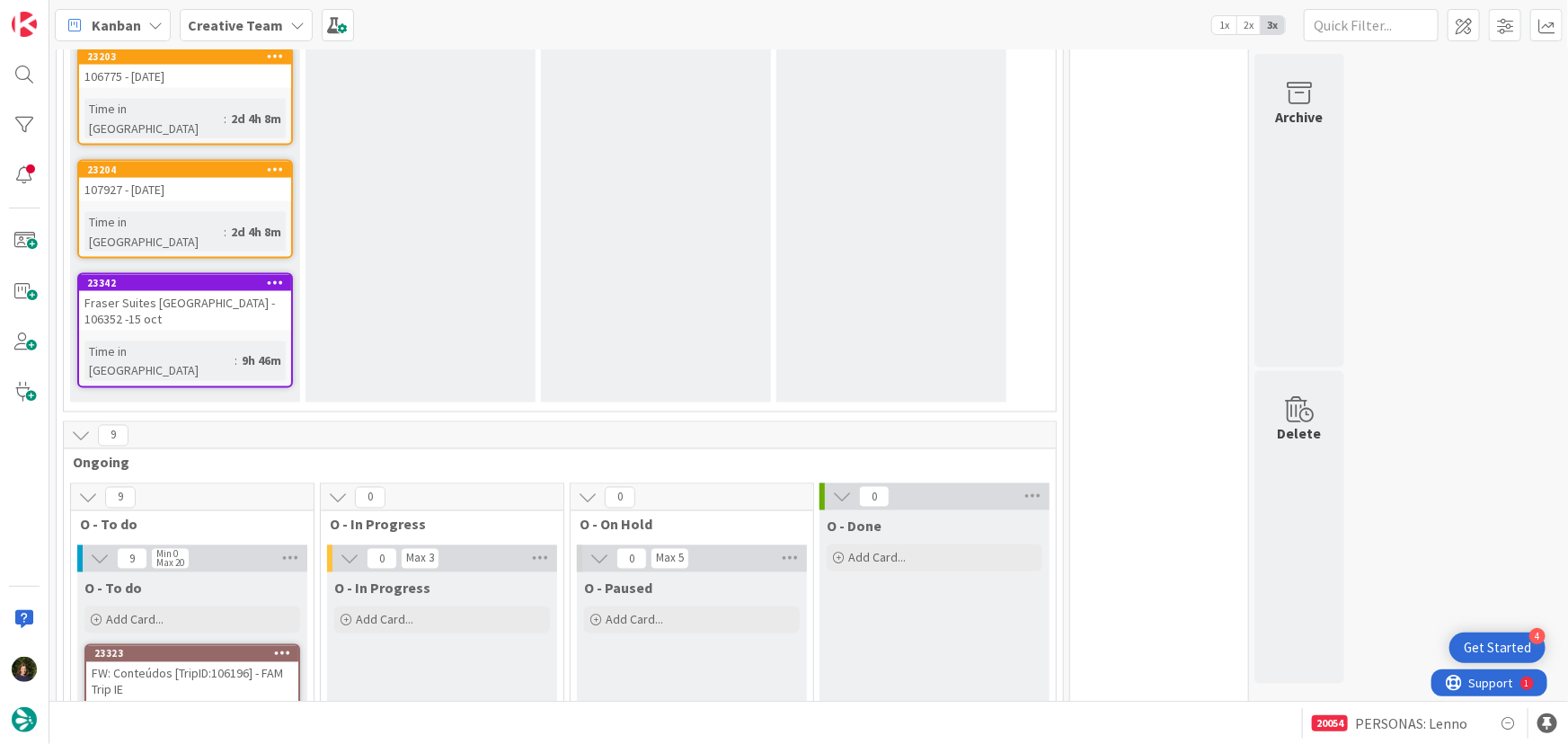
scroll to position [1389, 0]
